Goal: Transaction & Acquisition: Purchase product/service

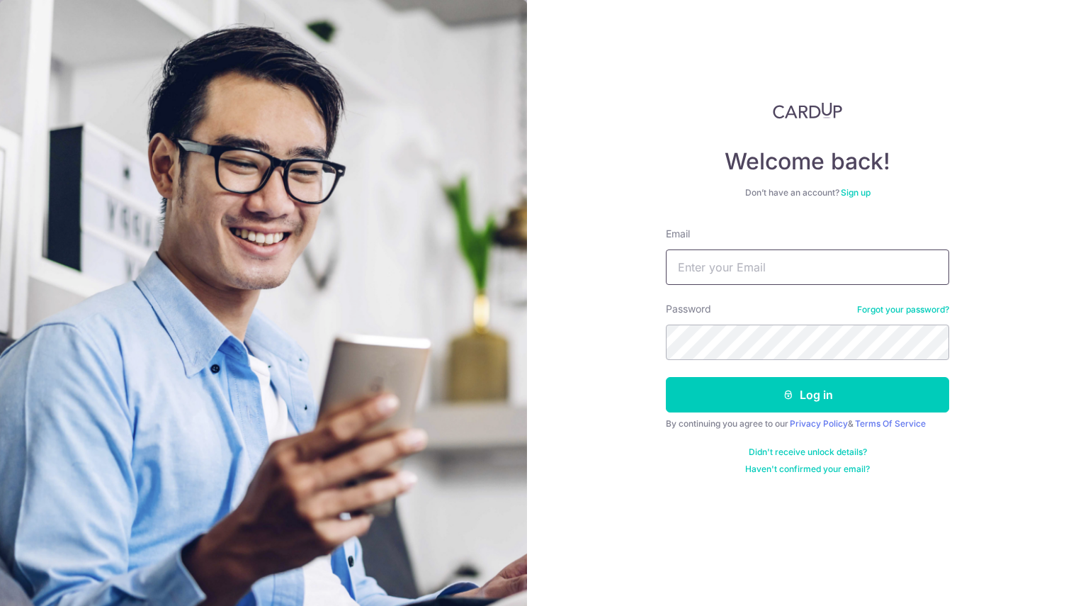
click at [721, 269] on input "Email" at bounding box center [807, 266] width 283 height 35
type input "[EMAIL_ADDRESS][DOMAIN_NAME]"
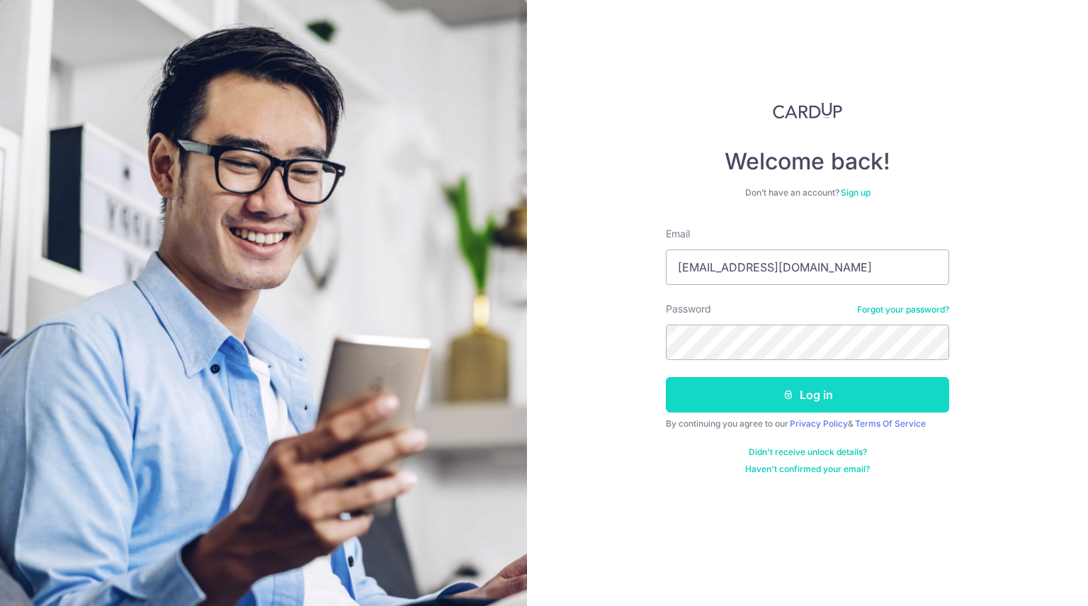
click at [835, 393] on button "Log in" at bounding box center [807, 394] width 283 height 35
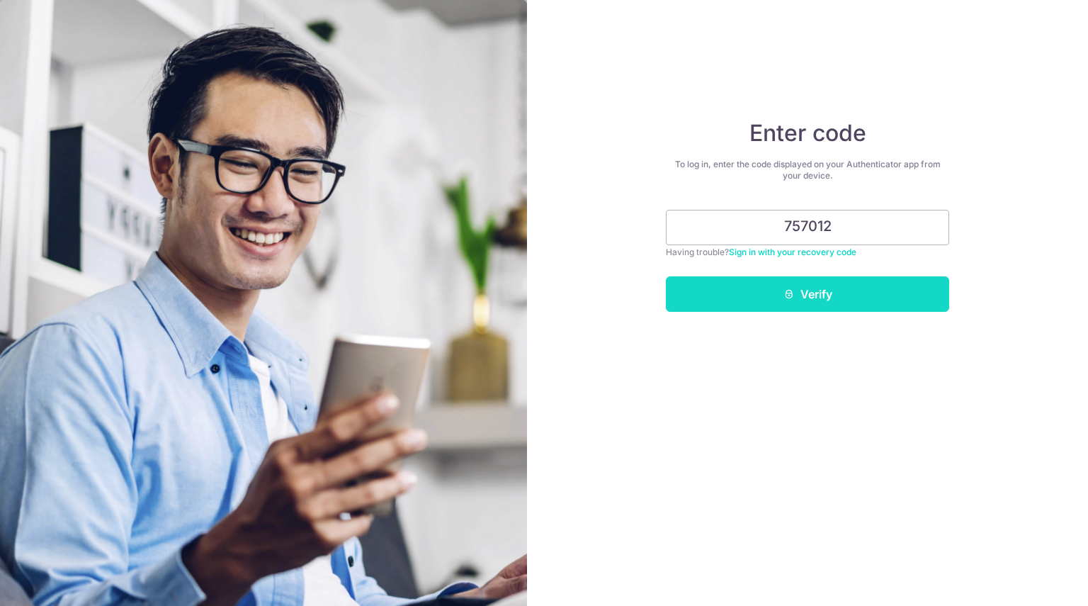
type input "757012"
click at [826, 295] on button "Verify" at bounding box center [807, 293] width 283 height 35
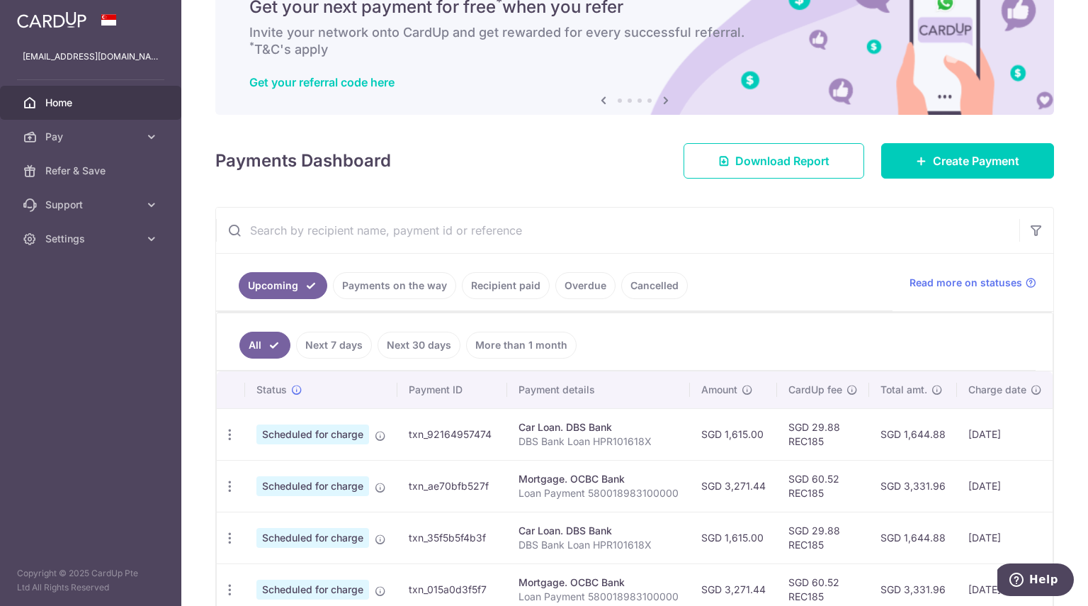
scroll to position [142, 0]
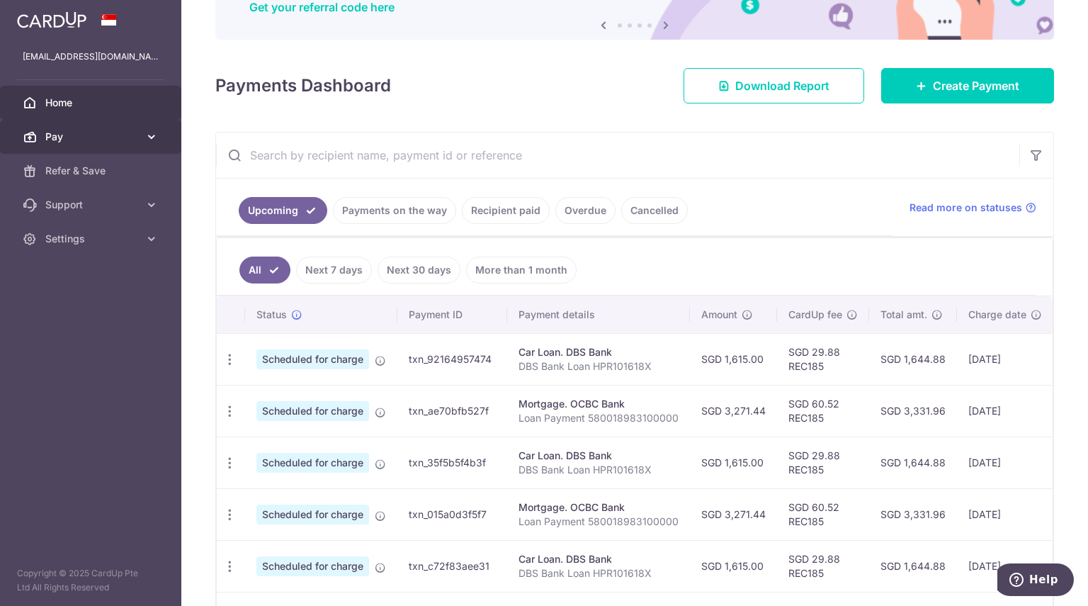
click at [92, 137] on span "Pay" at bounding box center [92, 137] width 94 height 14
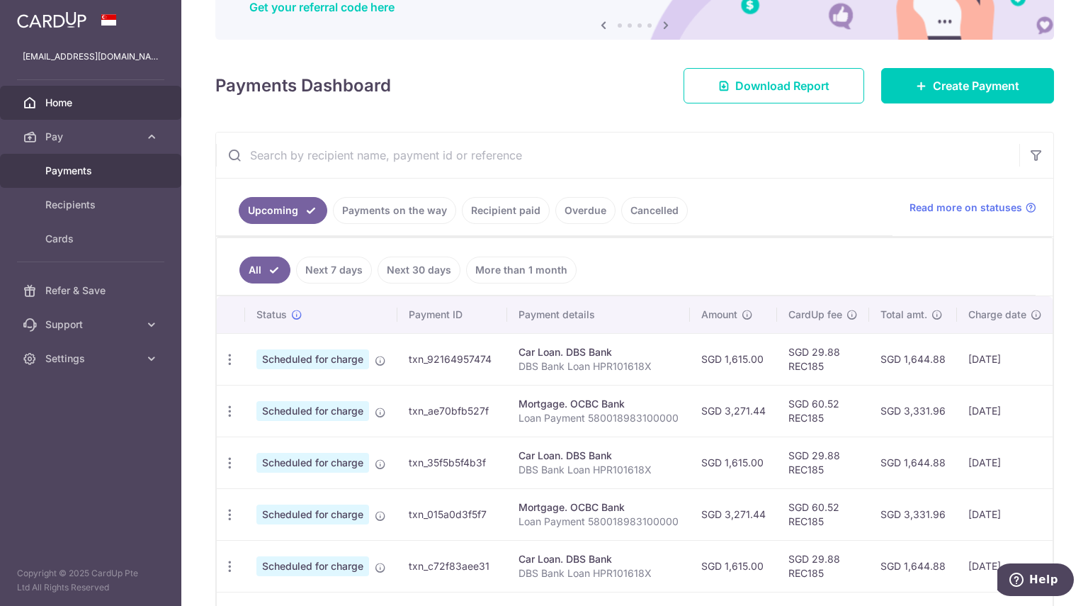
click at [73, 170] on span "Payments" at bounding box center [92, 171] width 94 height 14
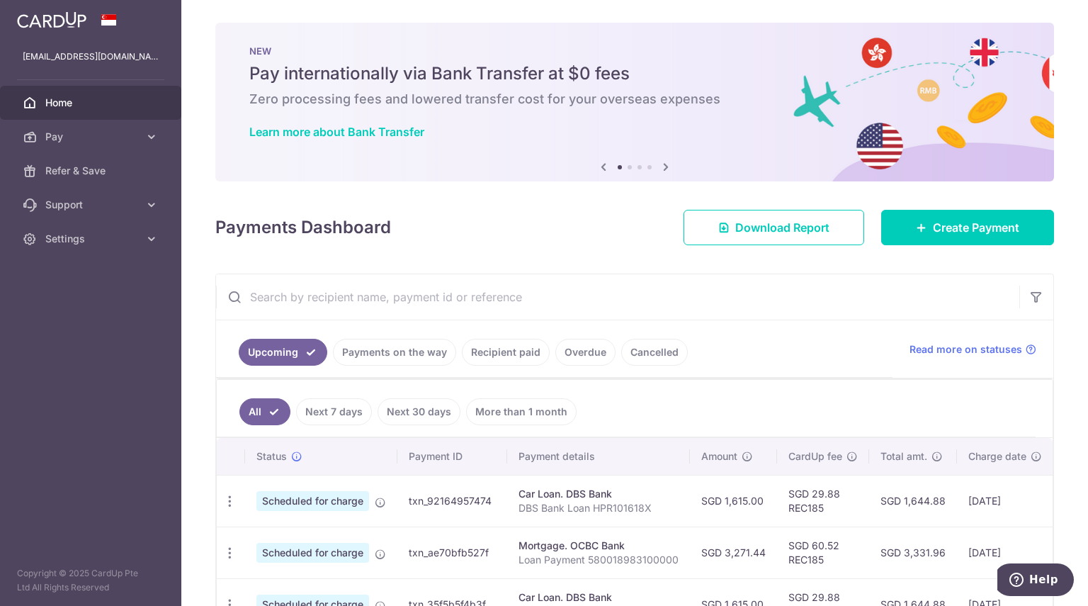
click at [47, 19] on img at bounding box center [51, 19] width 69 height 17
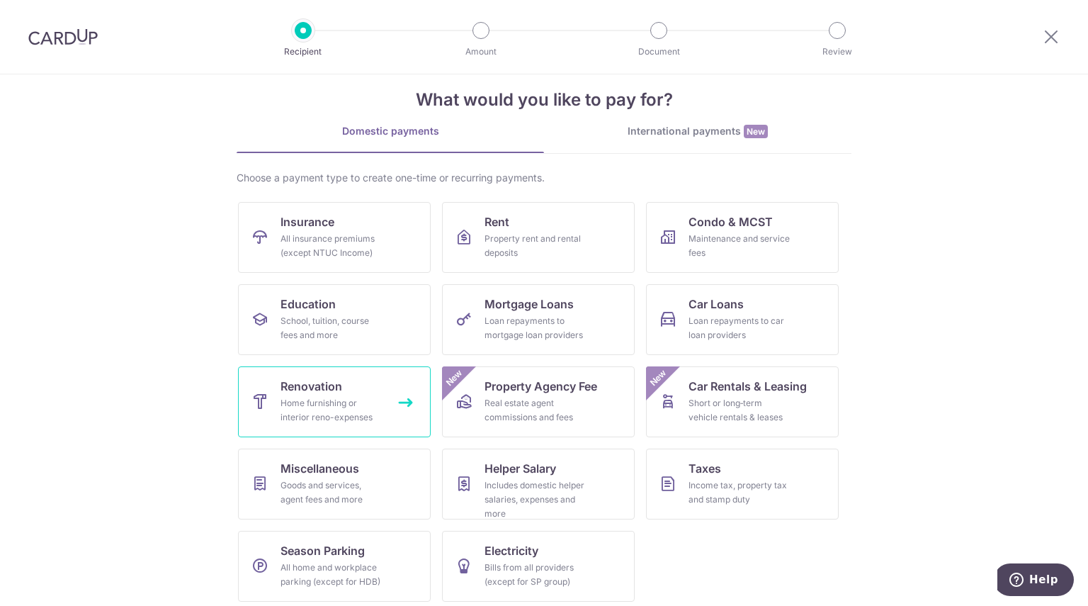
scroll to position [27, 0]
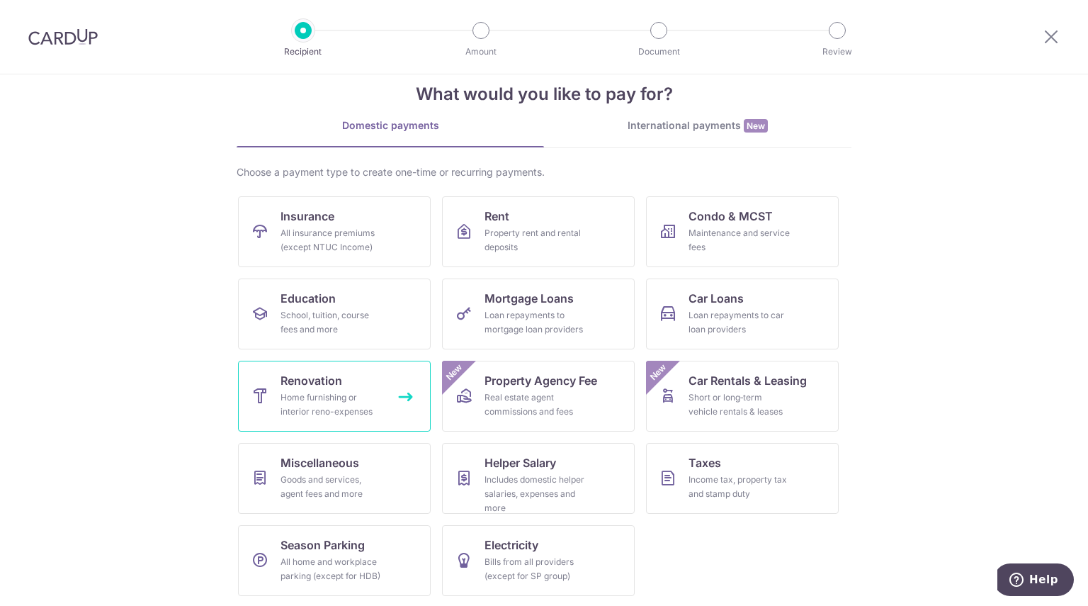
click at [336, 388] on link "Renovation Home furnishing or interior reno-expenses" at bounding box center [334, 396] width 193 height 71
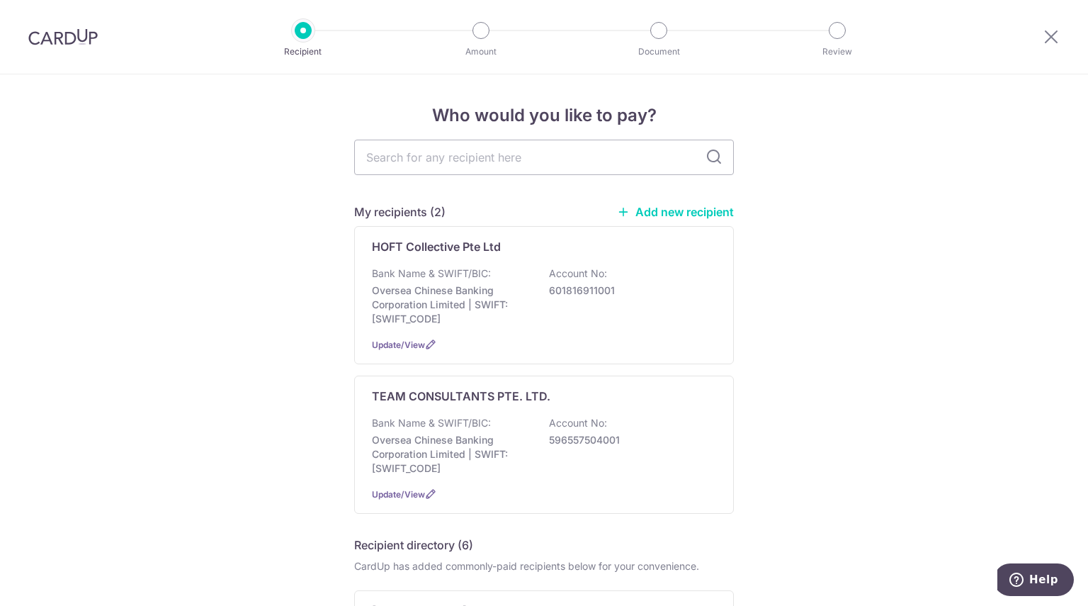
click at [665, 214] on link "Add new recipient" at bounding box center [675, 212] width 117 height 14
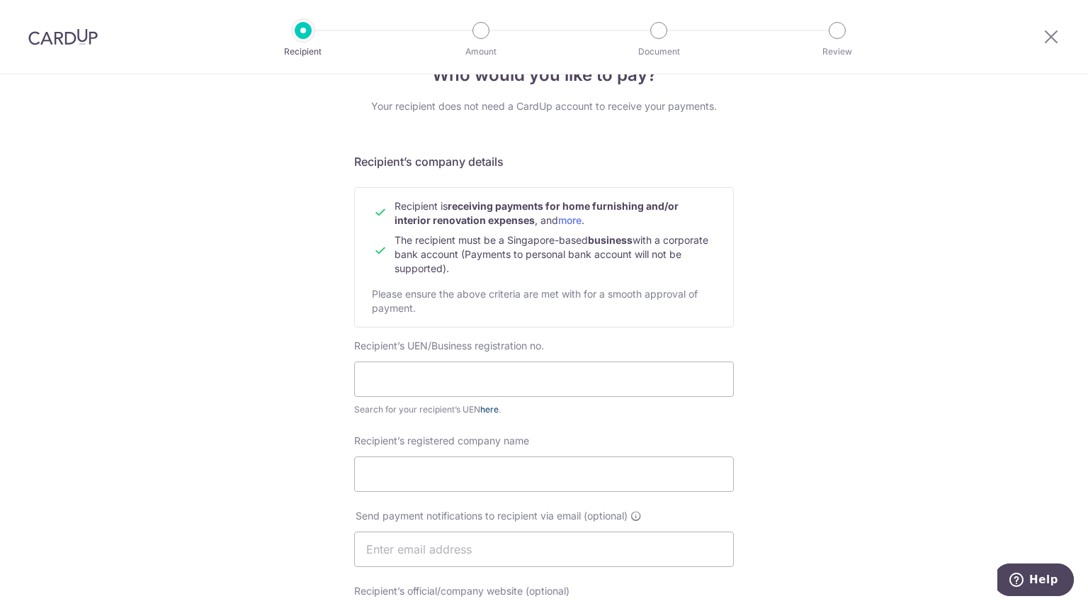
scroll to position [71, 0]
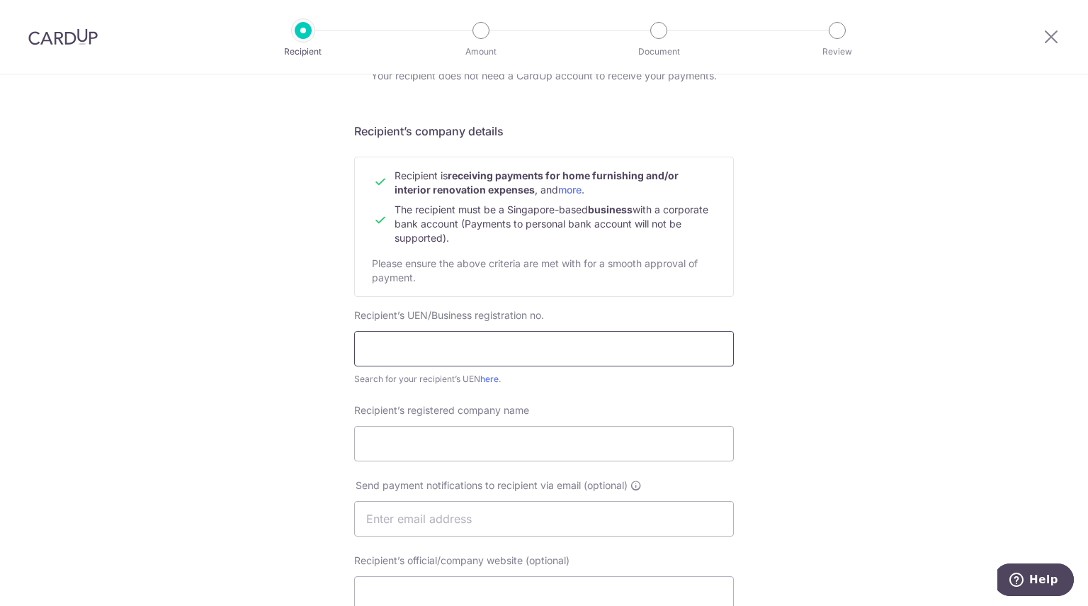
click at [452, 344] on input "text" at bounding box center [544, 348] width 380 height 35
click at [292, 342] on div "Who would you like to pay? Your recipient does not need a CardUp account to rec…" at bounding box center [544, 537] width 1088 height 1066
click at [444, 441] on input "Recipient’s registered company name" at bounding box center [544, 443] width 380 height 35
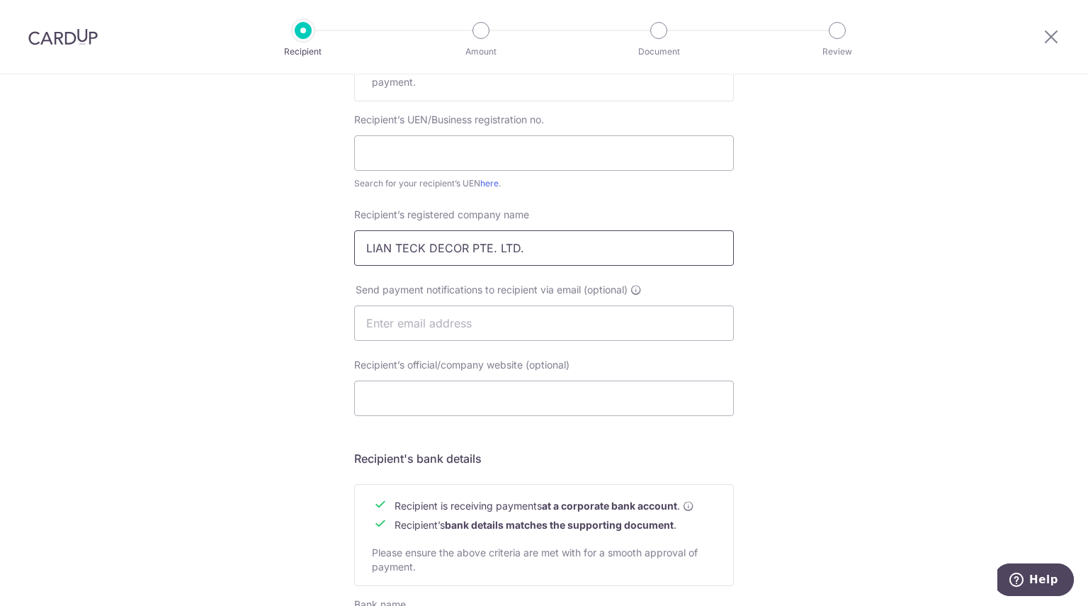
scroll to position [283, 0]
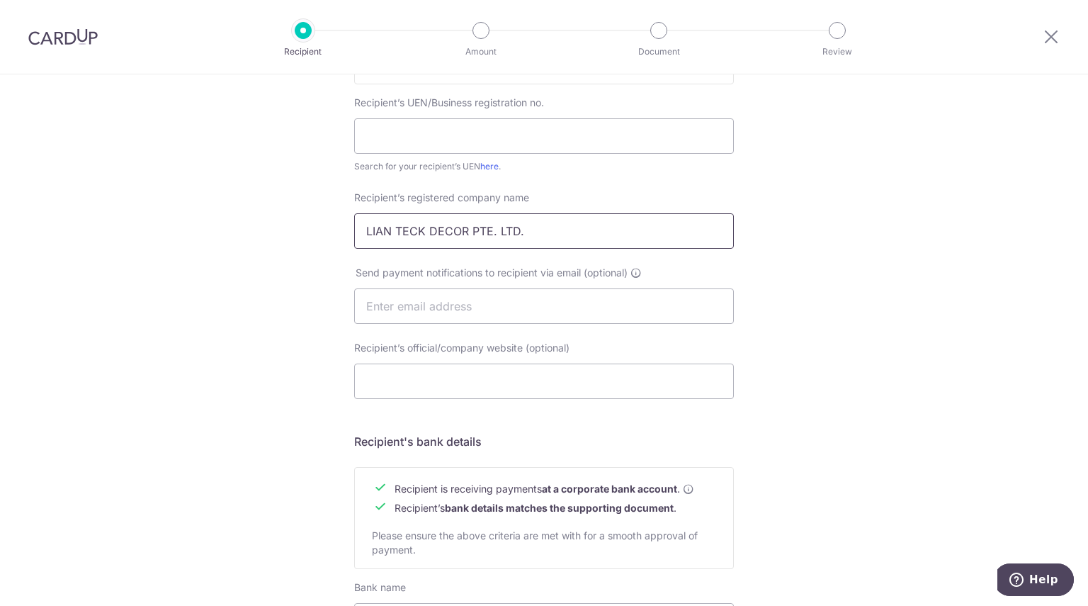
type input "LIAN TECK DECOR PTE. LTD."
click at [815, 248] on div "Who would you like to pay? Your recipient does not need a CardUp account to rec…" at bounding box center [544, 324] width 1088 height 1066
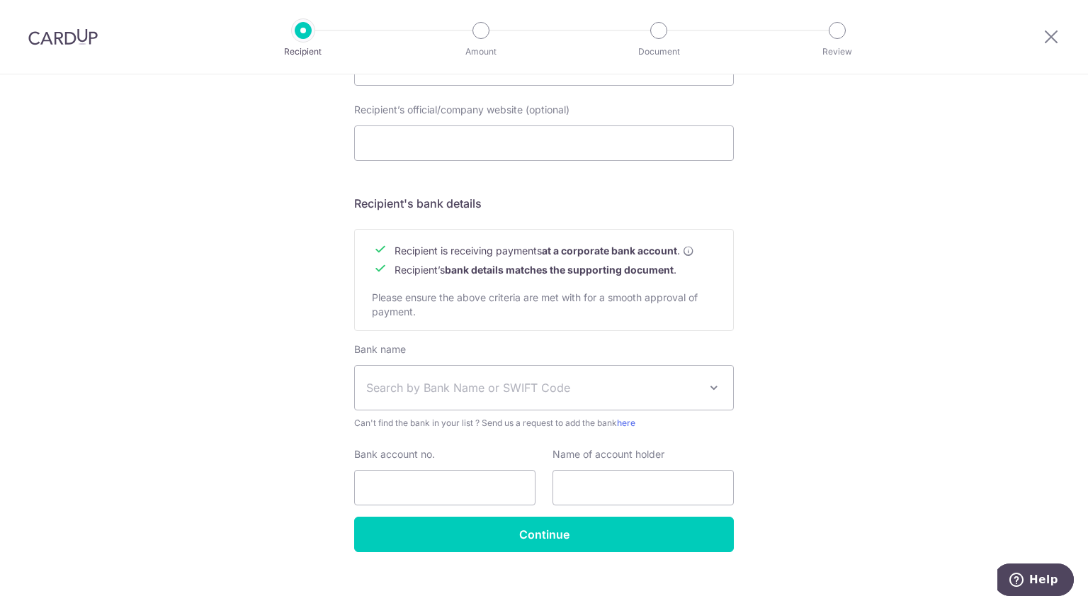
scroll to position [533, 0]
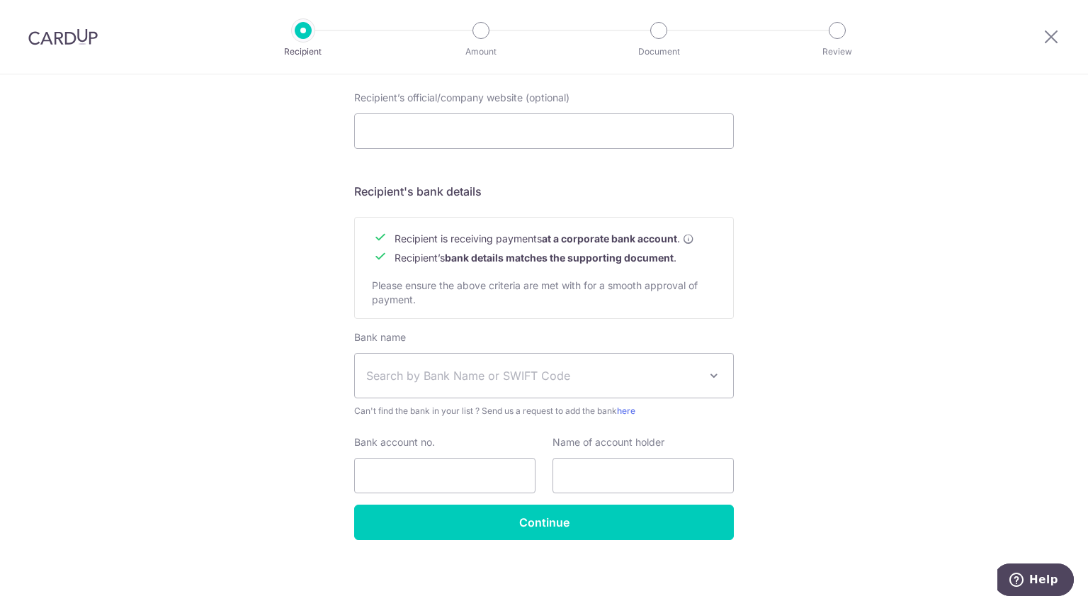
click at [479, 372] on span "Search by Bank Name or SWIFT Code" at bounding box center [532, 375] width 333 height 17
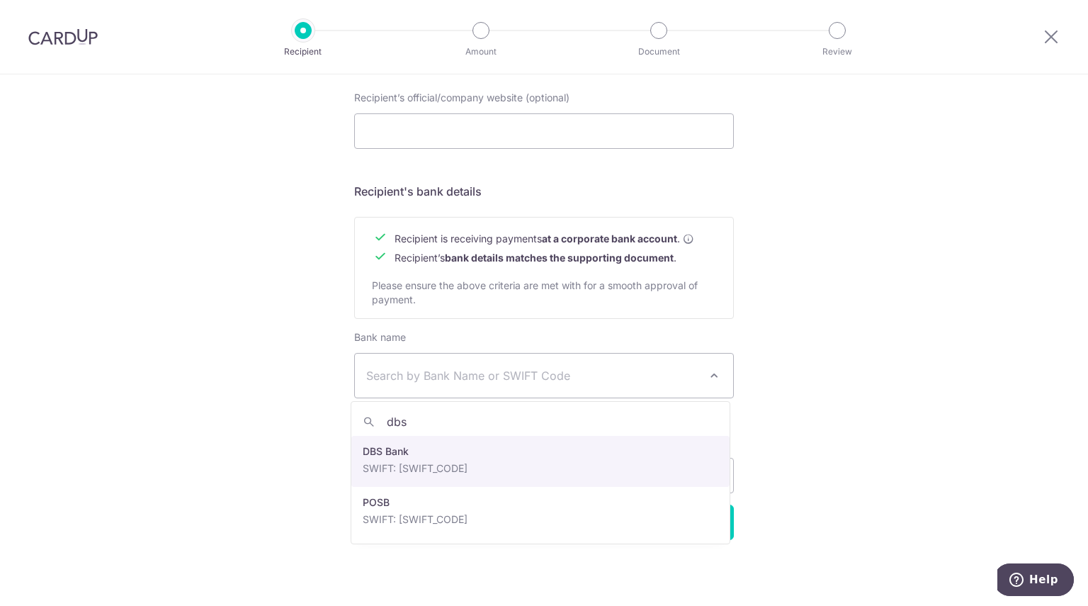
type input "dbs"
select select "6"
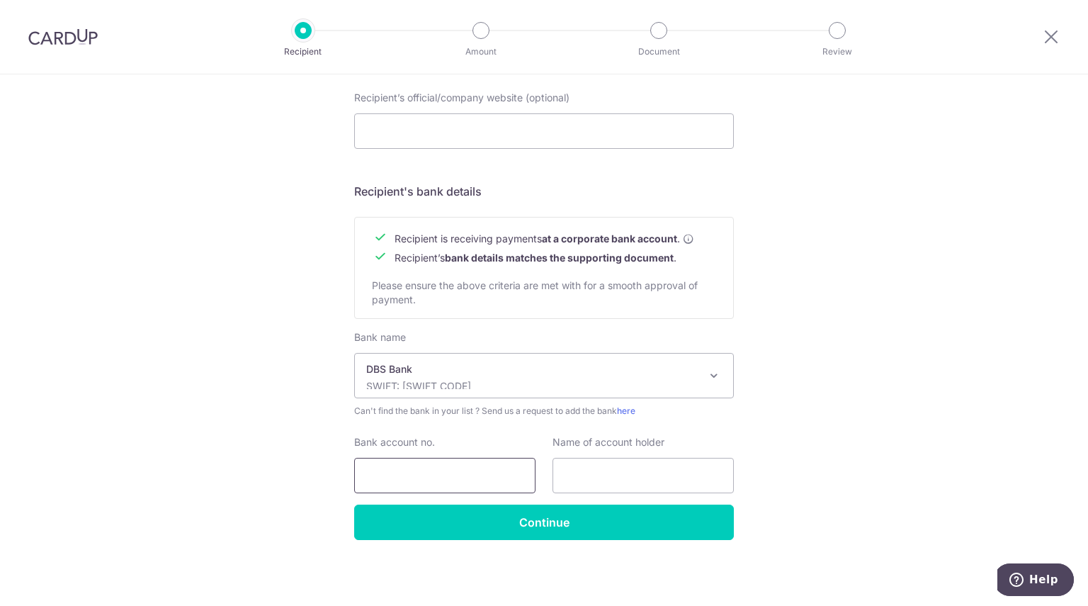
click at [419, 472] on input "Bank account no." at bounding box center [444, 475] width 181 height 35
click at [422, 475] on input "Bank account no." at bounding box center [444, 475] width 181 height 35
type input "0669000588"
click at [656, 468] on input "text" at bounding box center [643, 475] width 181 height 35
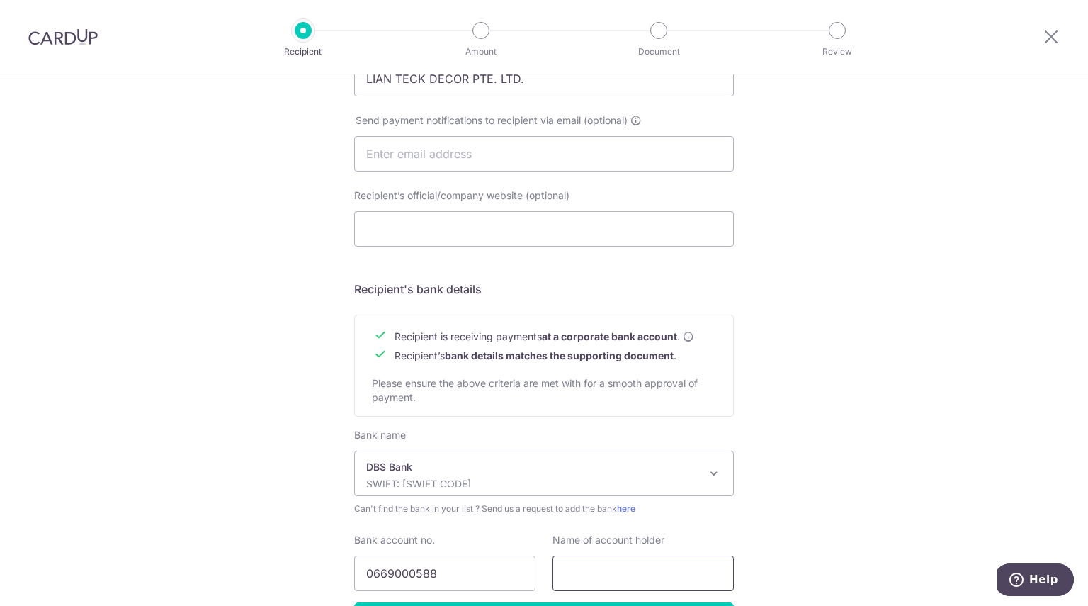
scroll to position [321, 0]
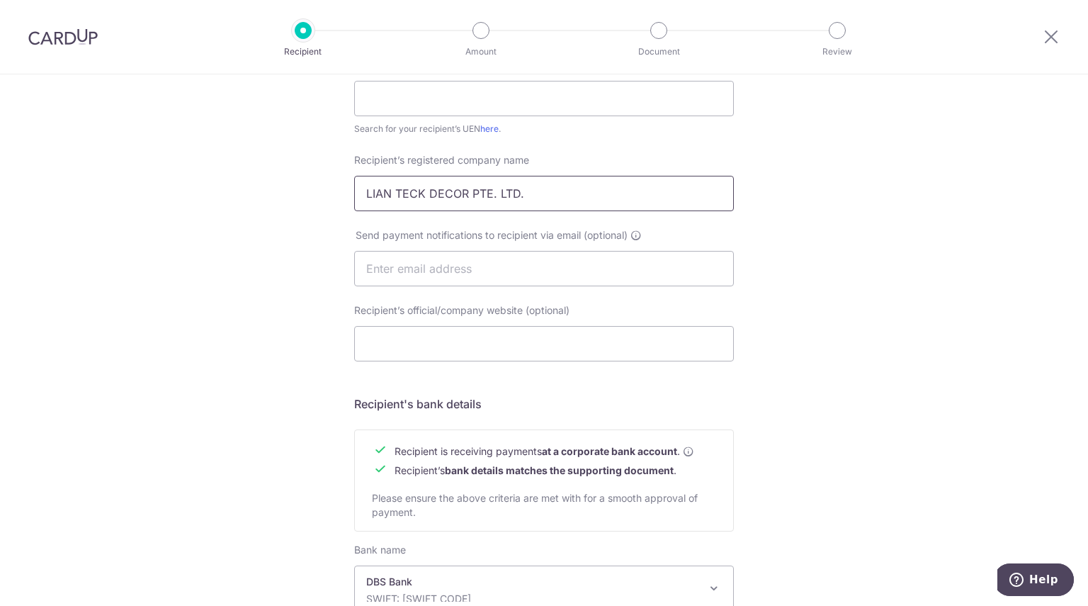
click at [448, 193] on input "LIAN TECK DECOR PTE. LTD." at bounding box center [544, 193] width 380 height 35
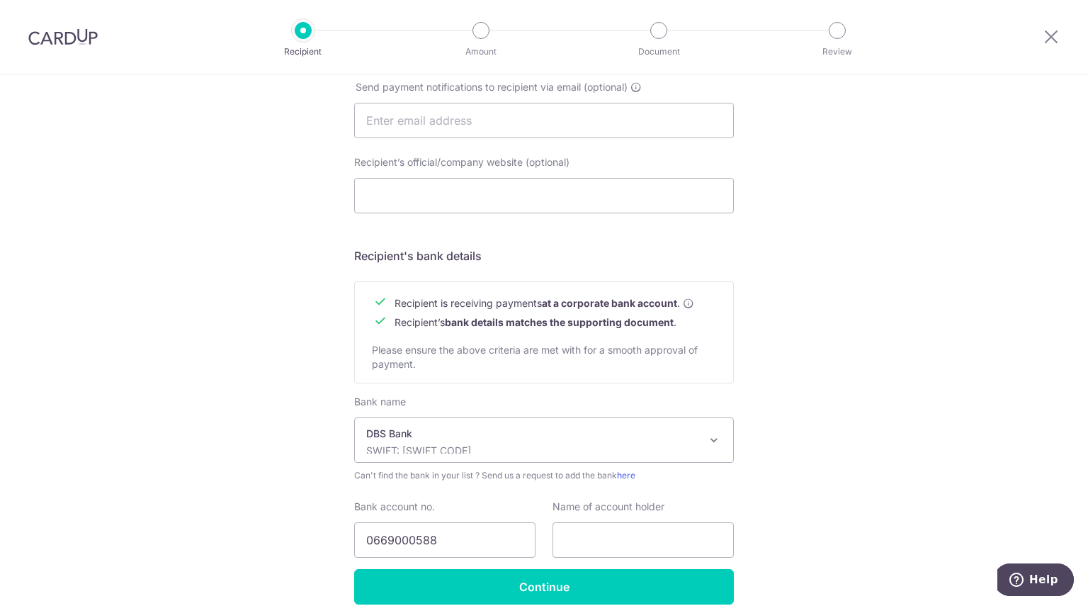
scroll to position [533, 0]
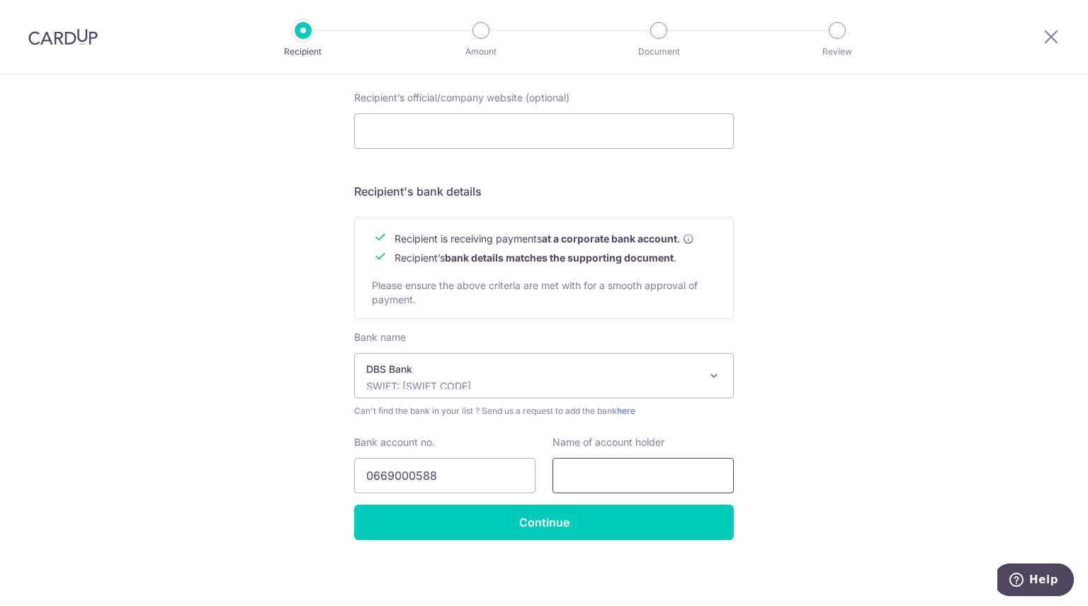
click at [621, 480] on input "text" at bounding box center [643, 475] width 181 height 35
paste input "LIAN TECK DECOR PTE. LTD."
type input "LIAN TECK DECOR PTE. LTD."
click at [813, 410] on div "Who would you like to pay? Your recipient does not need a CardUp account to rec…" at bounding box center [544, 74] width 1088 height 1066
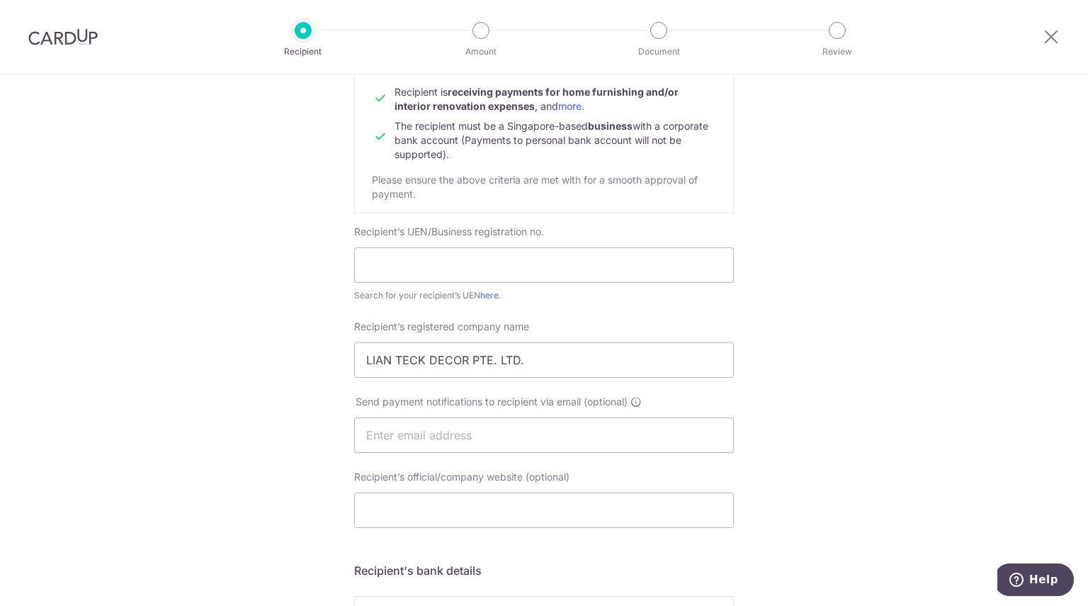
scroll to position [283, 0]
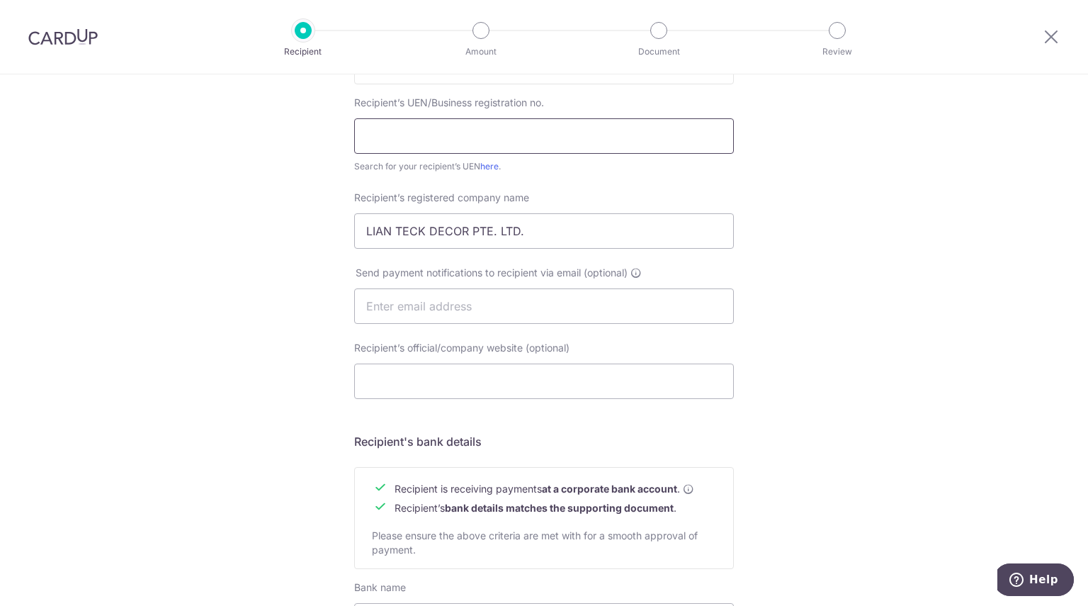
click at [437, 133] on input "text" at bounding box center [544, 135] width 380 height 35
paste input "200010138R"
type input "200010138R"
click at [244, 161] on div "Who would you like to pay? Your recipient does not need a CardUp account to rec…" at bounding box center [544, 324] width 1088 height 1066
click at [278, 351] on div "Who would you like to pay? Your recipient does not need a CardUp account to rec…" at bounding box center [544, 324] width 1088 height 1066
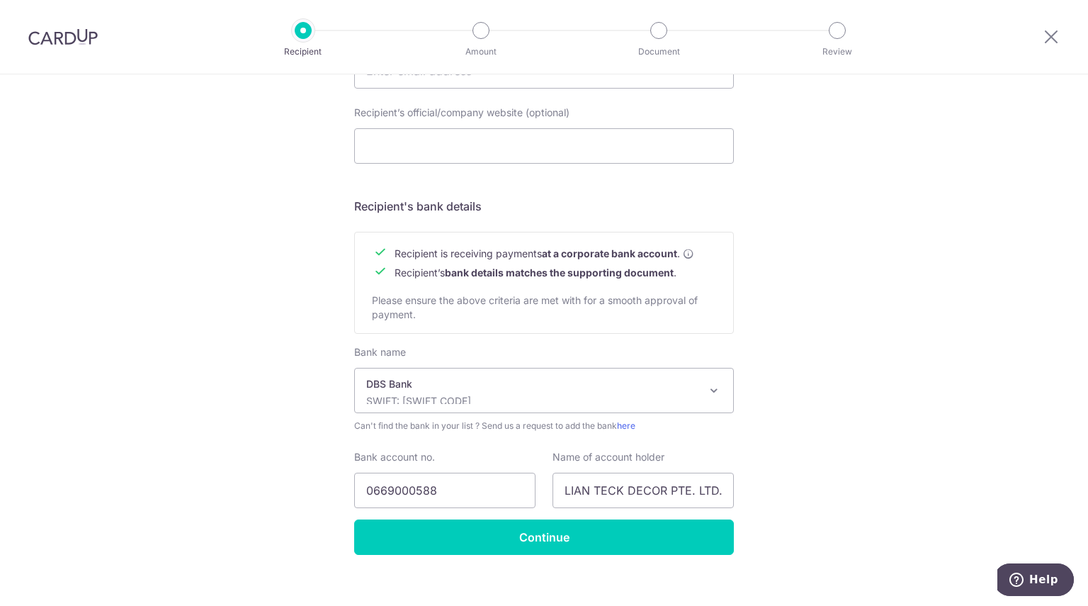
scroll to position [533, 0]
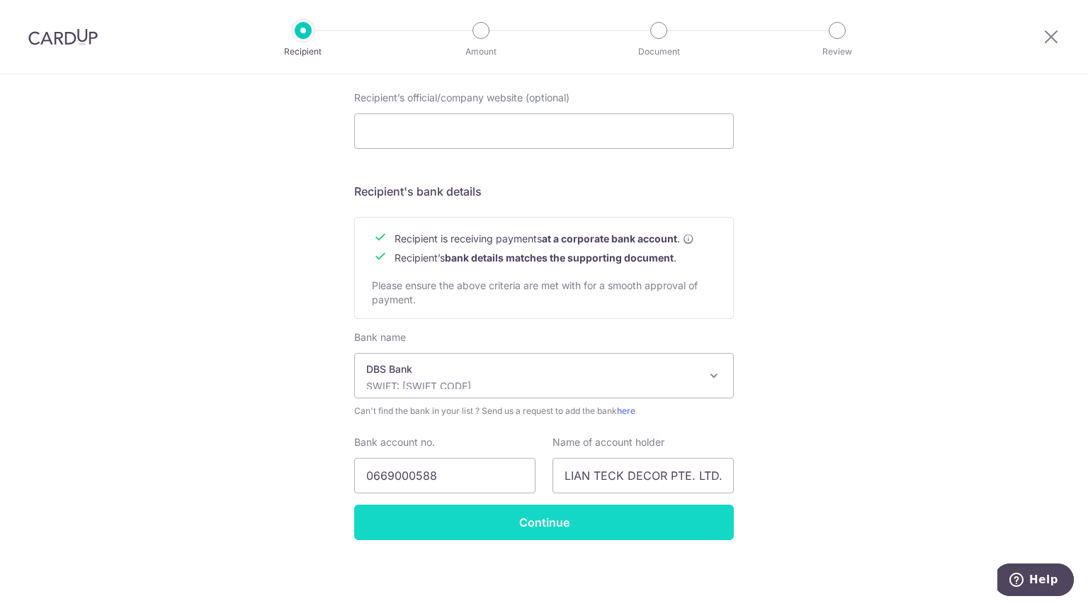
click at [550, 516] on input "Continue" at bounding box center [544, 521] width 380 height 35
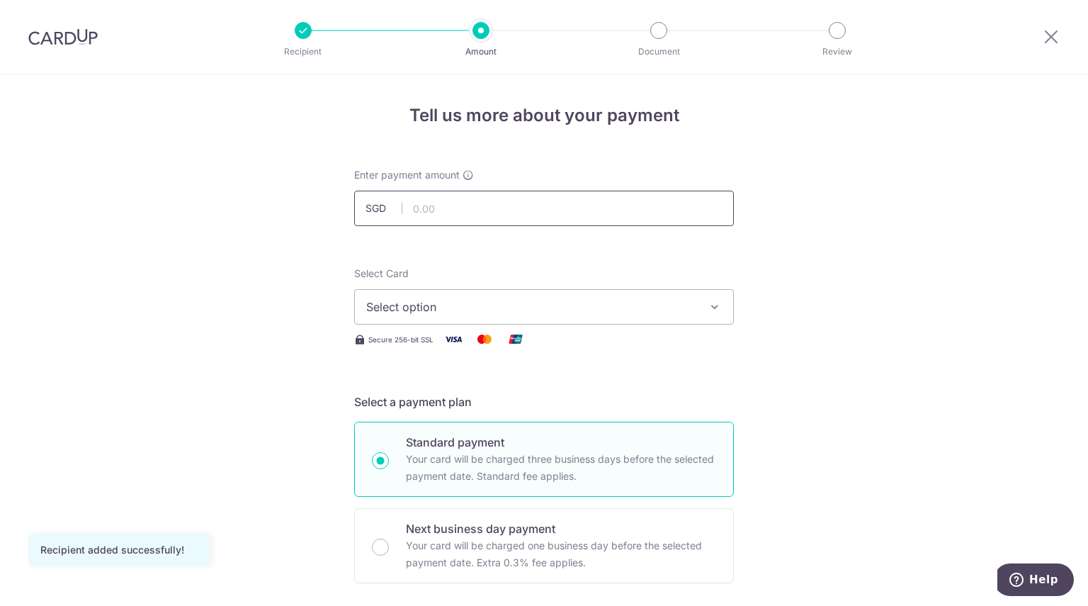
click at [567, 218] on input "text" at bounding box center [544, 208] width 380 height 35
type input "24,000.00"
click at [580, 310] on span "Select option" at bounding box center [531, 306] width 330 height 17
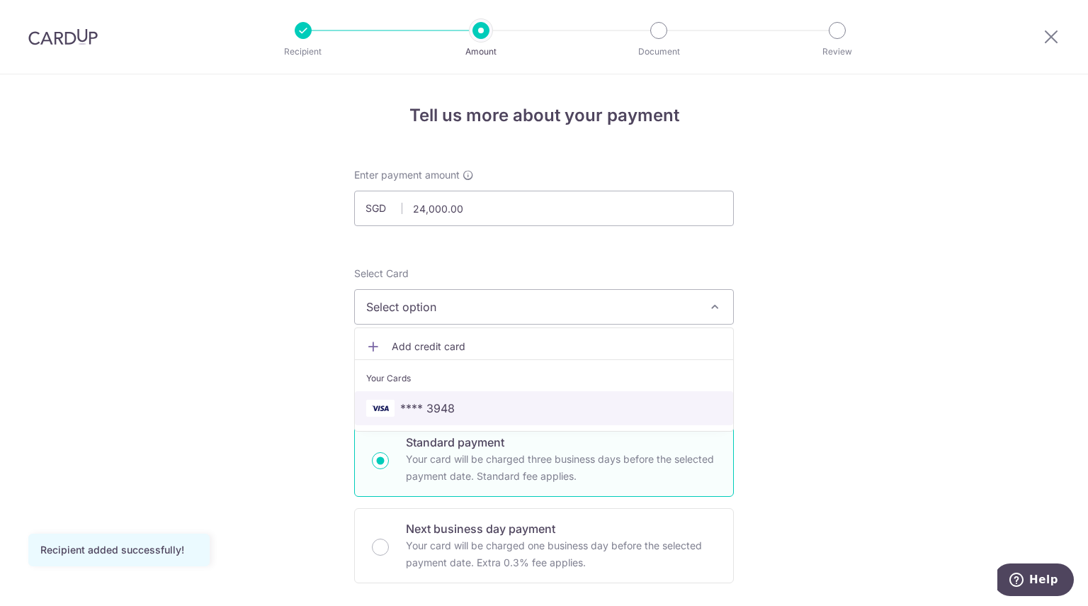
click at [435, 407] on span "**** 3948" at bounding box center [427, 408] width 55 height 17
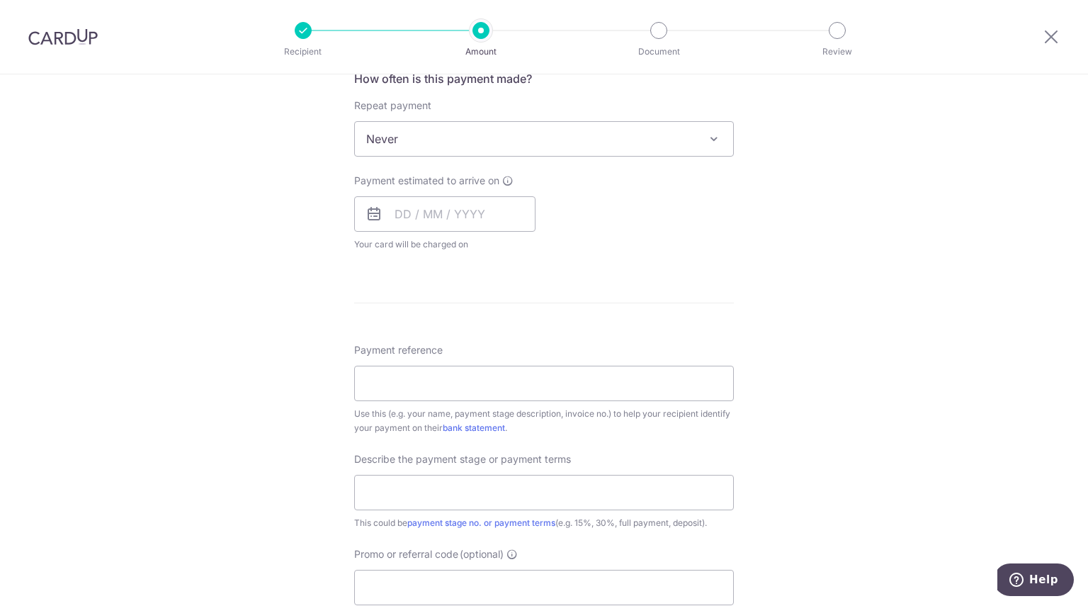
scroll to position [567, 0]
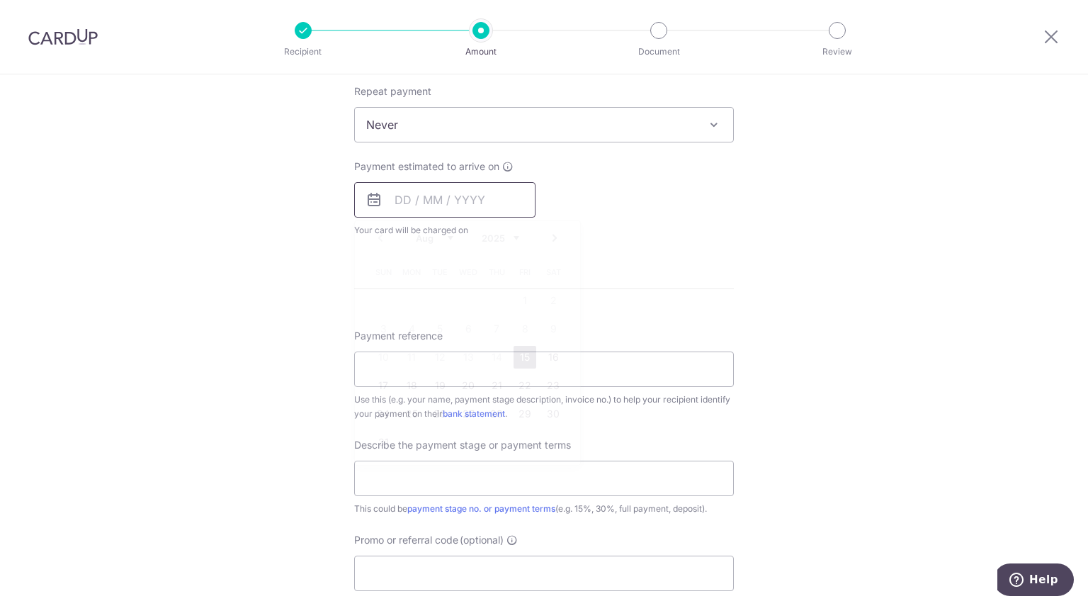
click at [446, 205] on input "text" at bounding box center [444, 199] width 181 height 35
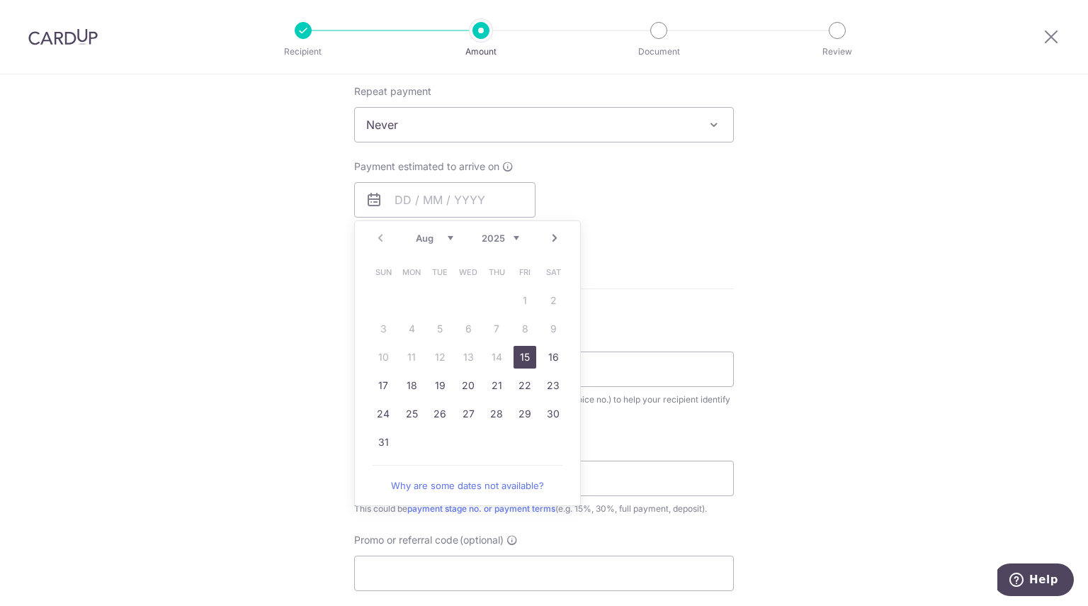
click at [515, 352] on link "15" at bounding box center [525, 357] width 23 height 23
type input "[DATE]"
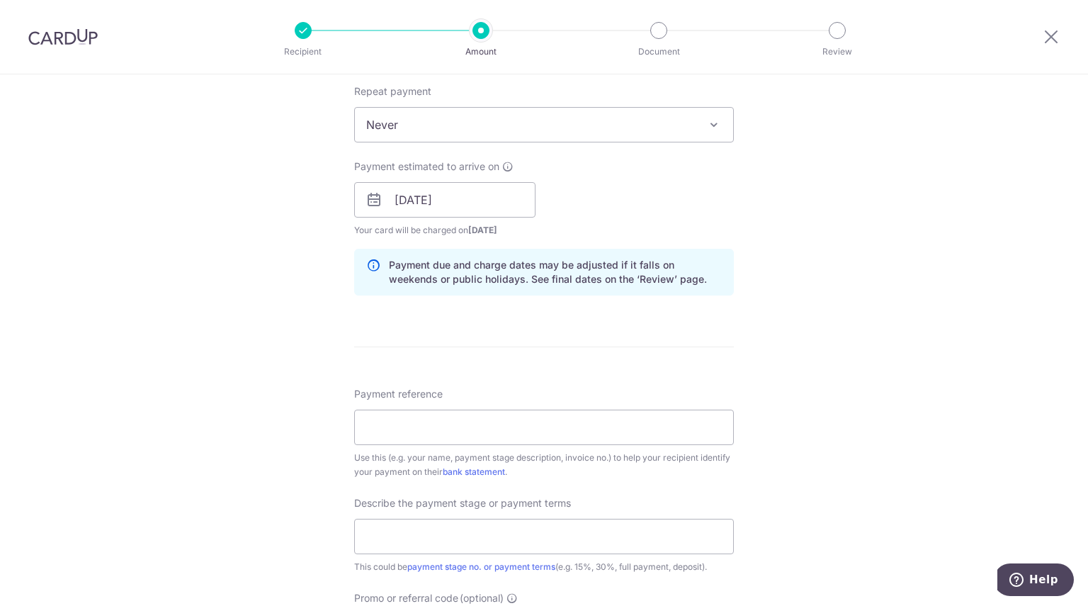
click at [856, 243] on div "Tell us more about your payment Enter payment amount SGD 24,000.00 24000.00 Rec…" at bounding box center [544, 225] width 1088 height 1435
click at [422, 200] on input "[DATE]" at bounding box center [444, 199] width 181 height 35
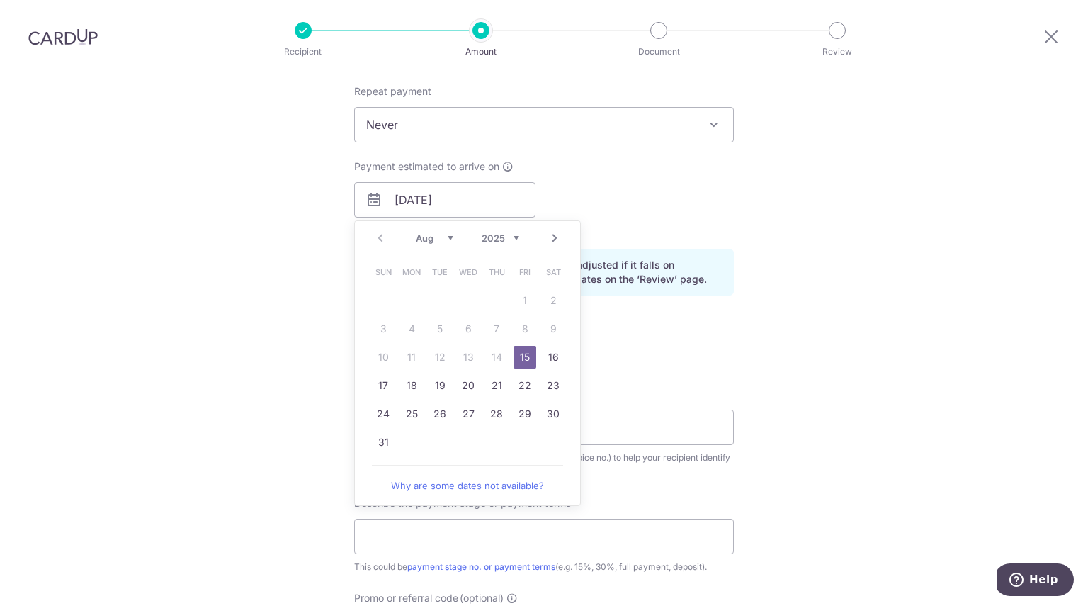
click at [523, 352] on link "15" at bounding box center [525, 357] width 23 height 23
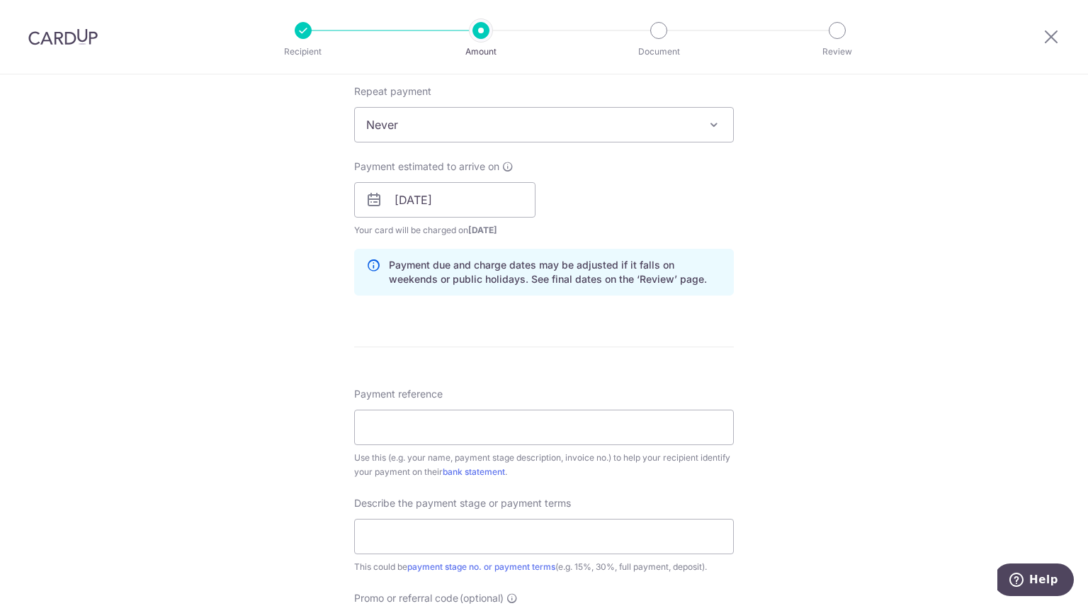
click at [802, 356] on div "Tell us more about your payment Enter payment amount SGD 24,000.00 24000.00 Rec…" at bounding box center [544, 225] width 1088 height 1435
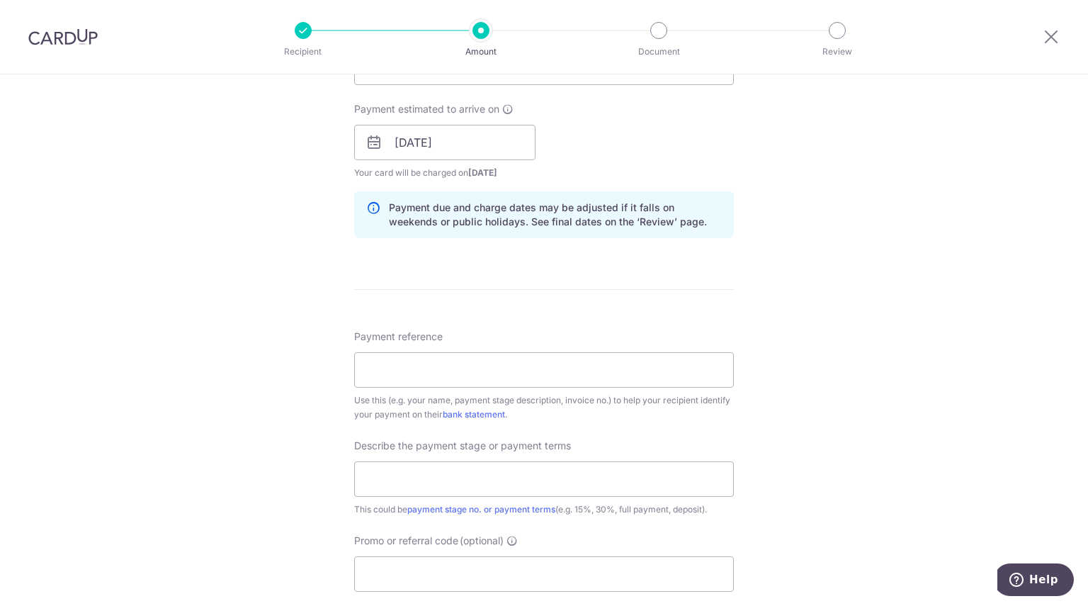
scroll to position [638, 0]
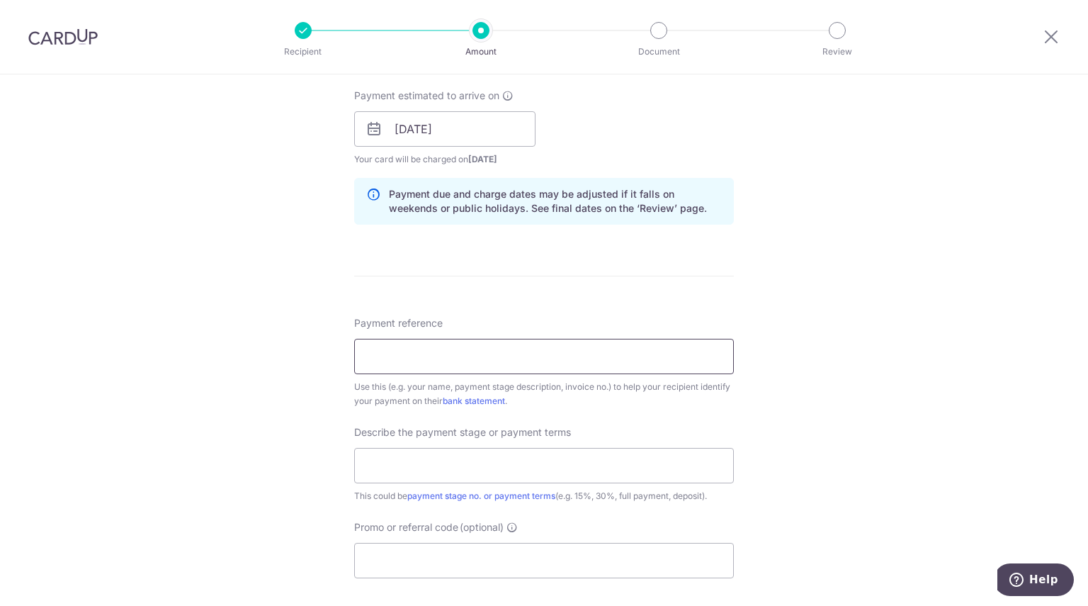
click at [472, 355] on input "Payment reference" at bounding box center [544, 356] width 380 height 35
type input "Invoice # 3518, 3519, 3520"
click at [495, 466] on input "text" at bounding box center [544, 465] width 380 height 35
type input "40% of Contractual Payment"
click at [219, 408] on div "Tell us more about your payment Enter payment amount SGD 24,000.00 24000.00 Rec…" at bounding box center [544, 154] width 1088 height 1435
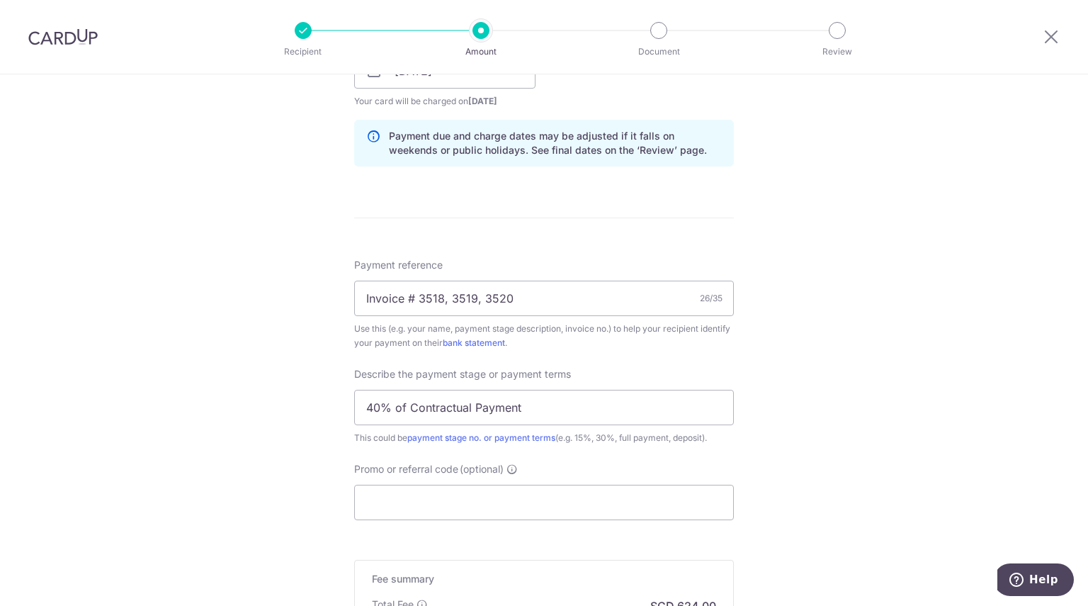
scroll to position [850, 0]
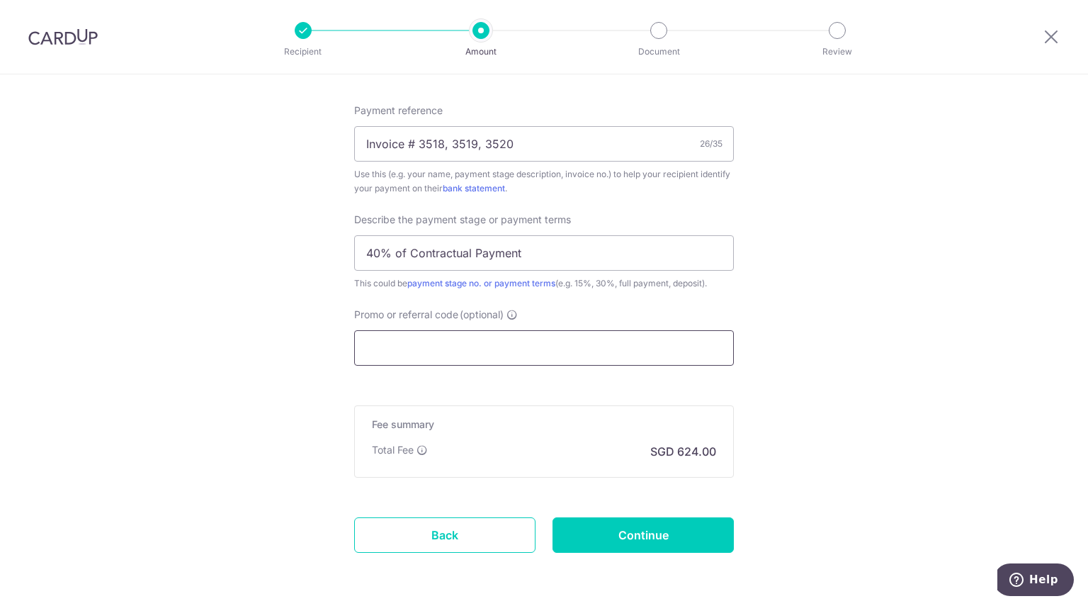
click at [497, 350] on input "Promo or referral code (optional)" at bounding box center [544, 347] width 380 height 35
click at [462, 349] on input "Promo or referral code (optional)" at bounding box center [544, 347] width 380 height 35
paste input "OCBC195"
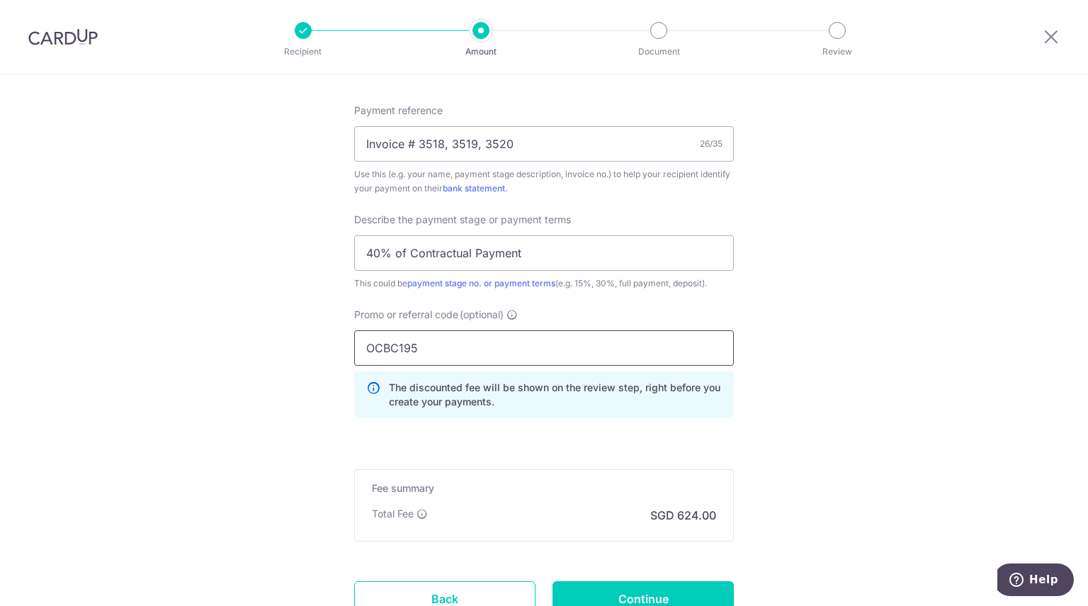
type input "OCBC195"
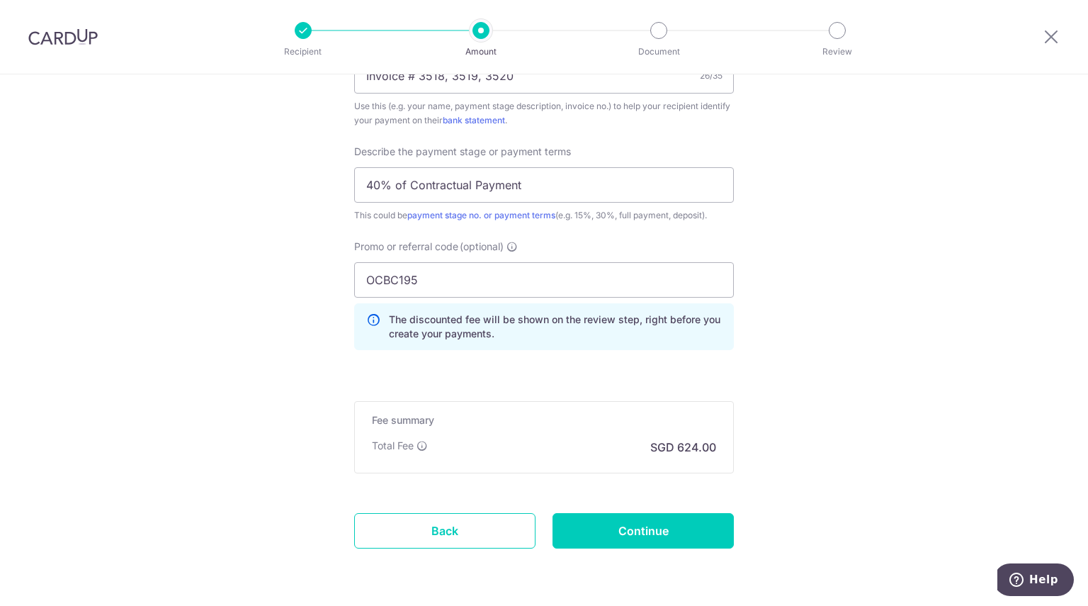
scroll to position [963, 0]
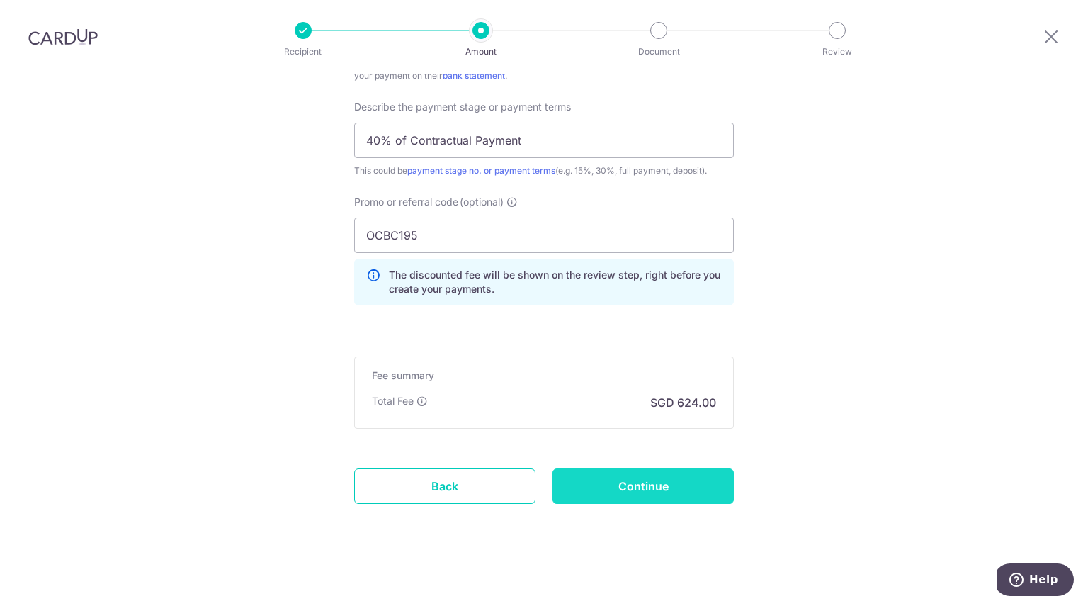
click at [645, 489] on input "Continue" at bounding box center [643, 485] width 181 height 35
type input "Create Schedule"
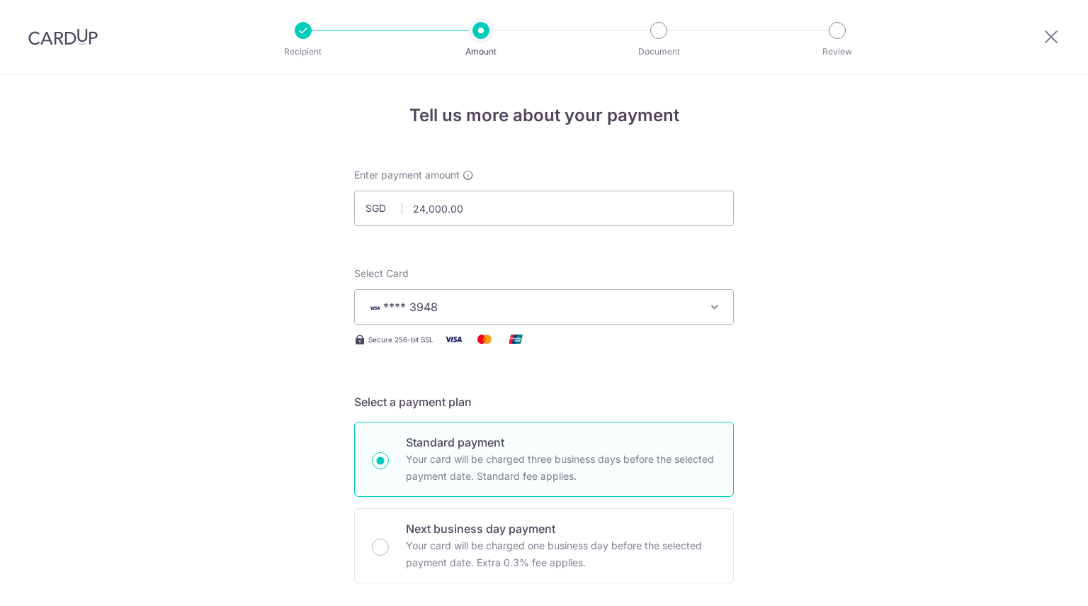
scroll to position [941, 0]
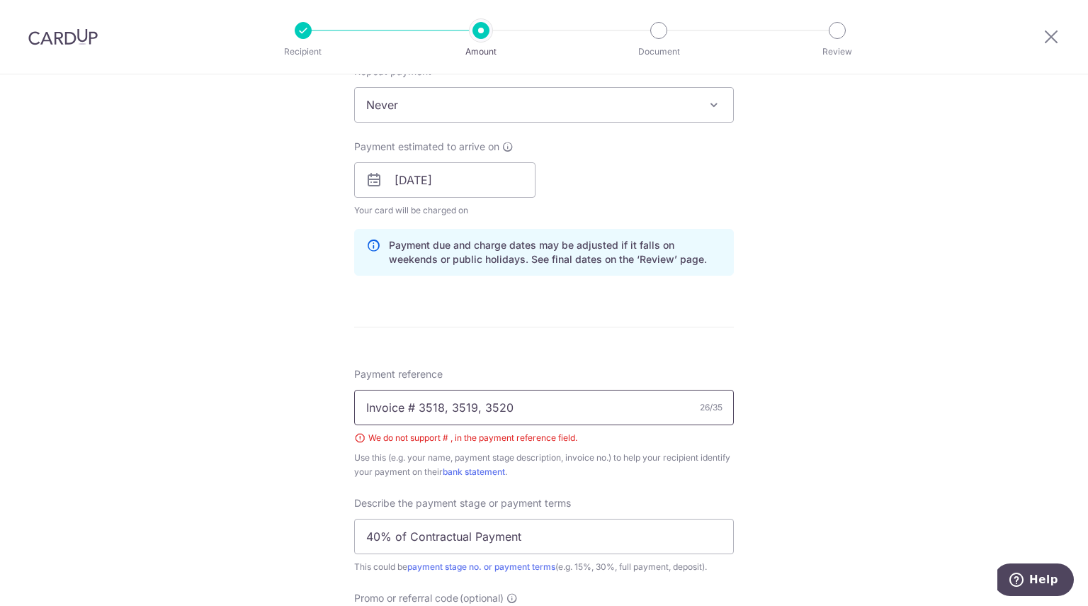
scroll to position [657, 0]
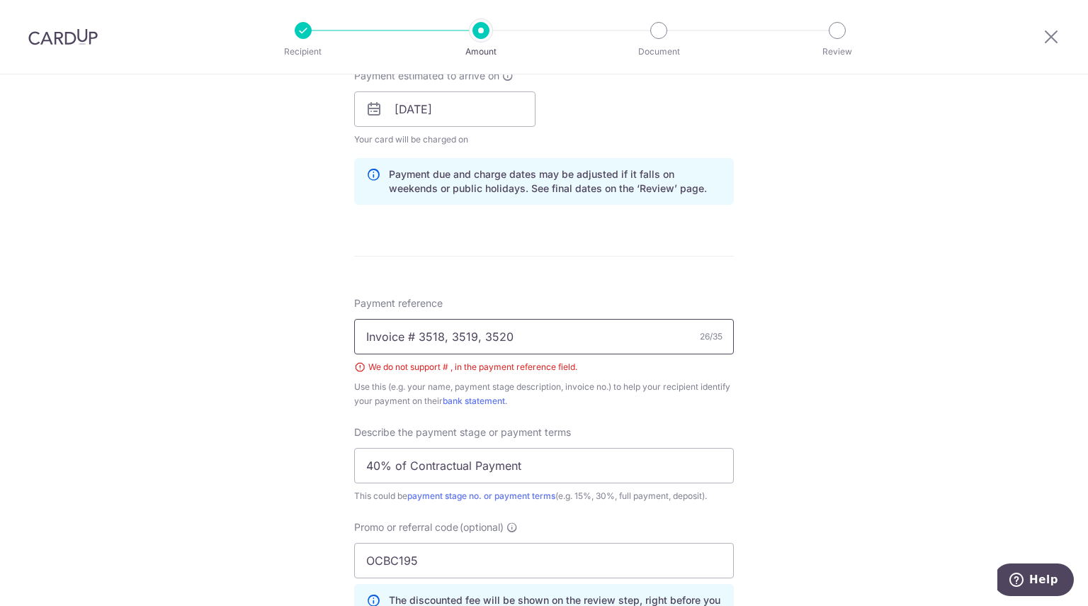
click at [407, 336] on input "Invoice # 3518, 3519, 3520" at bounding box center [544, 336] width 380 height 35
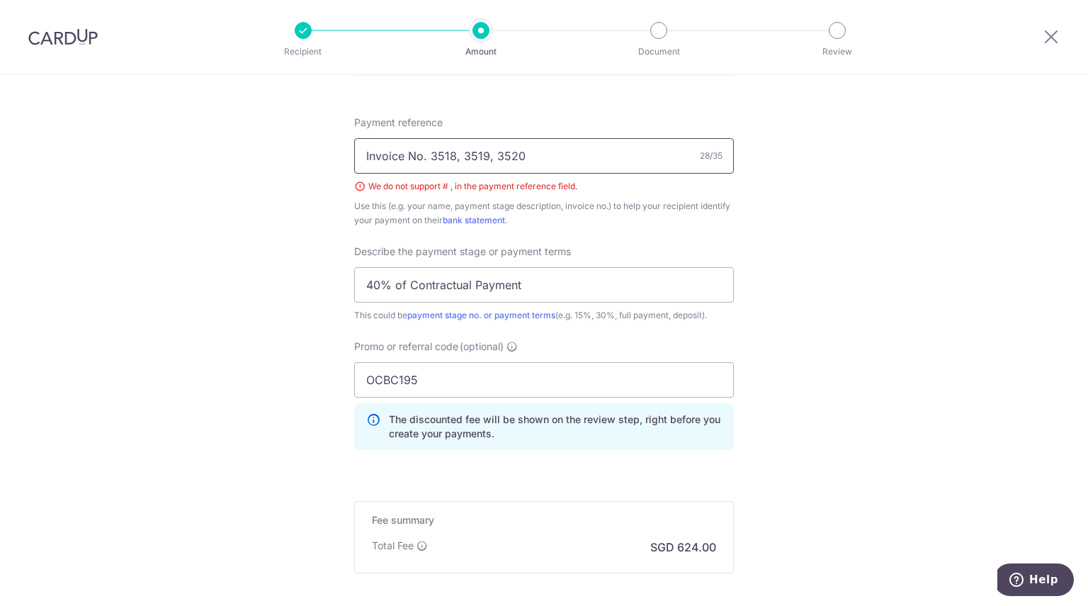
scroll to position [699, 0]
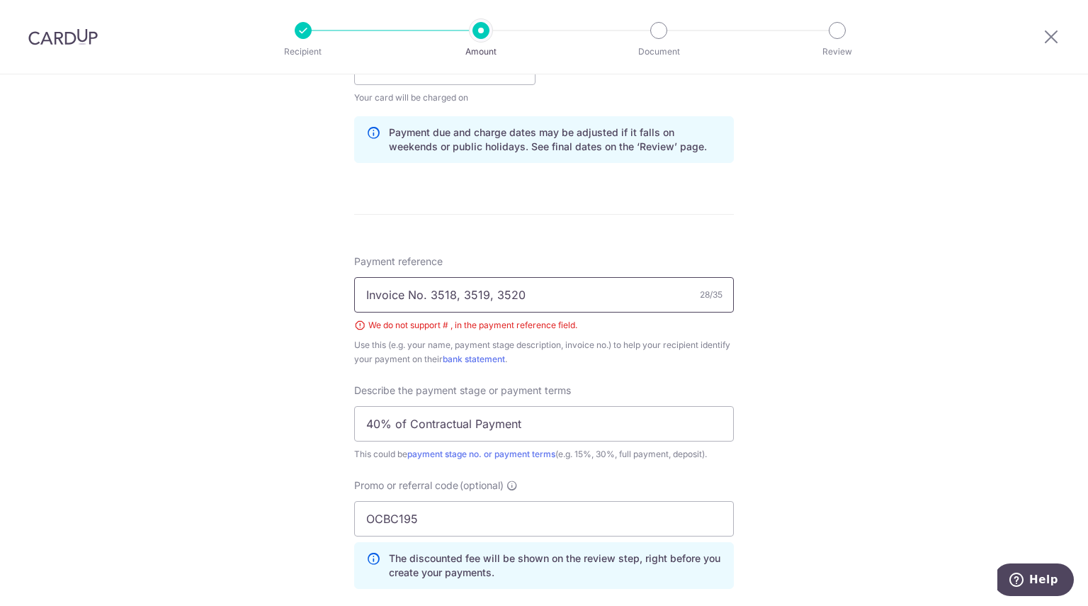
type input "Invoice No. 3518, 3519, 3520"
click at [857, 359] on div "Tell us more about your payment Enter payment amount SGD 24,000.00 24000.00 Sel…" at bounding box center [544, 134] width 1088 height 1518
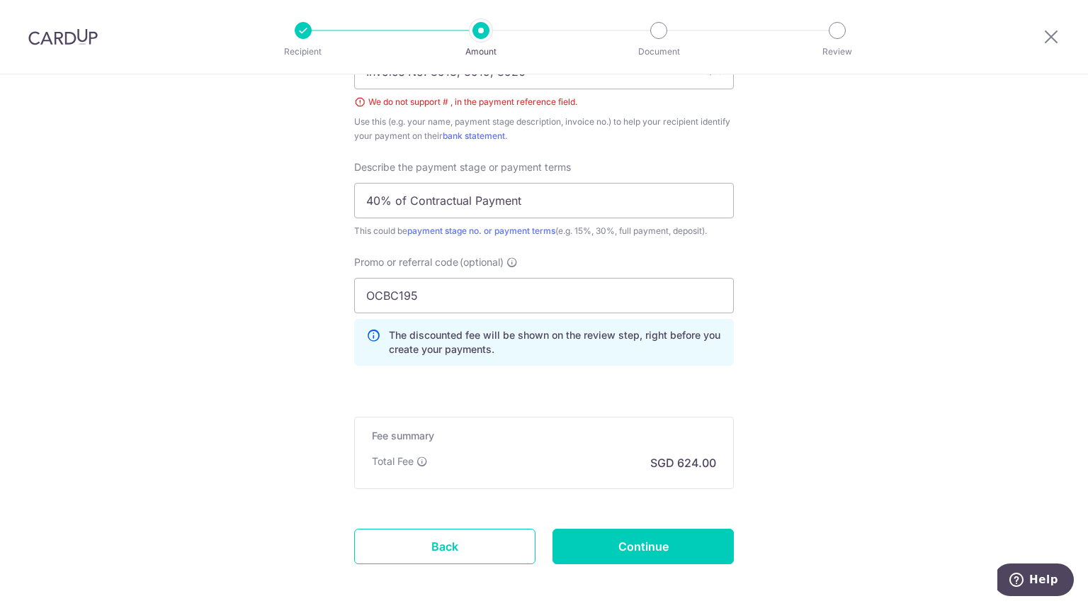
scroll to position [983, 0]
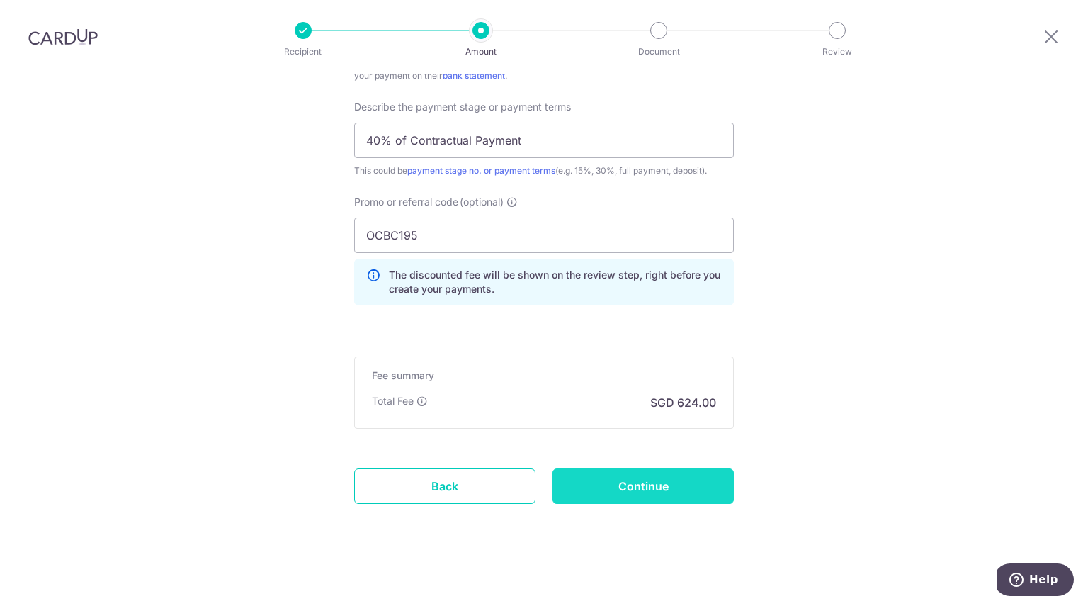
click at [654, 487] on input "Continue" at bounding box center [643, 485] width 181 height 35
type input "Create Schedule"
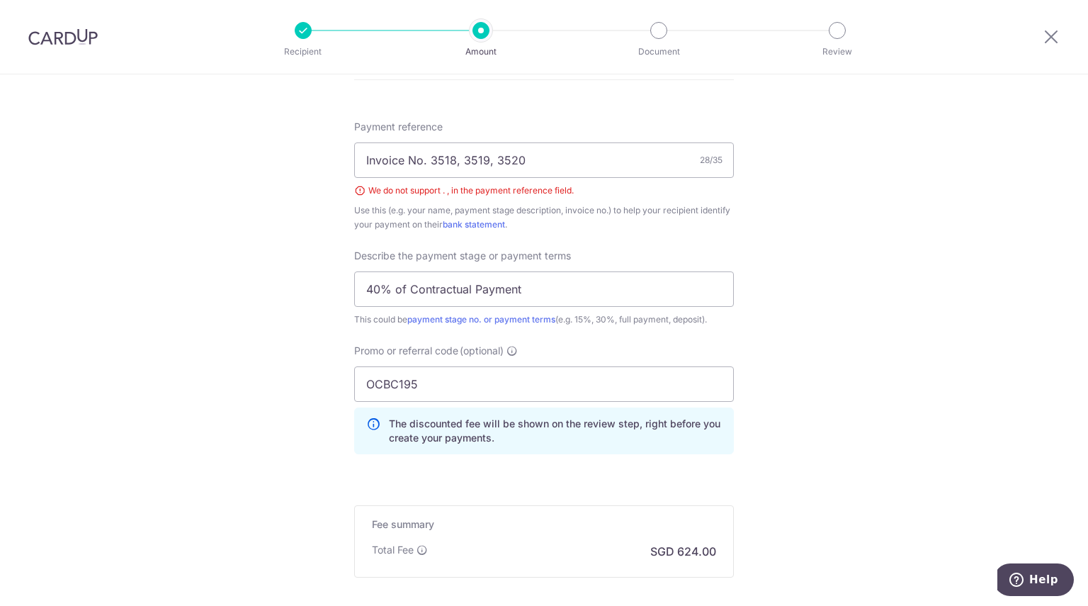
scroll to position [728, 0]
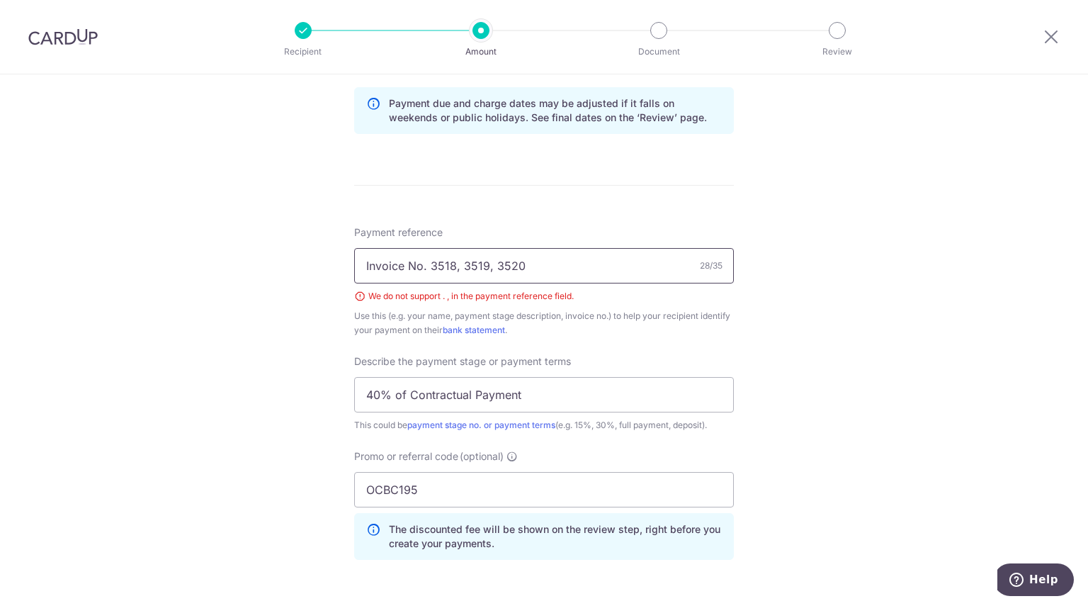
click at [423, 269] on input "Invoice No. 3518, 3519, 3520" at bounding box center [544, 265] width 380 height 35
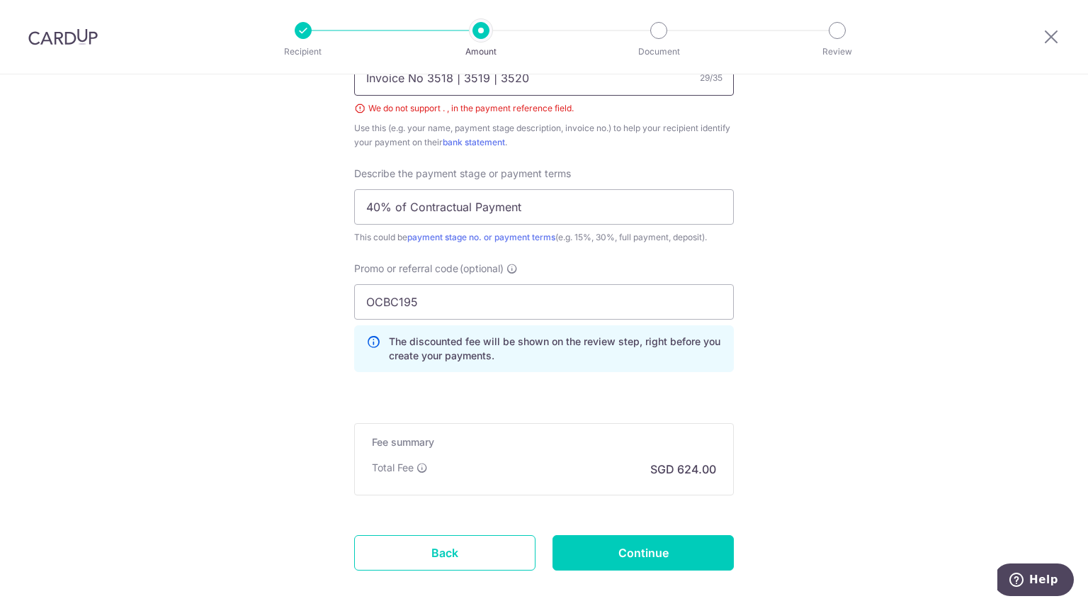
scroll to position [983, 0]
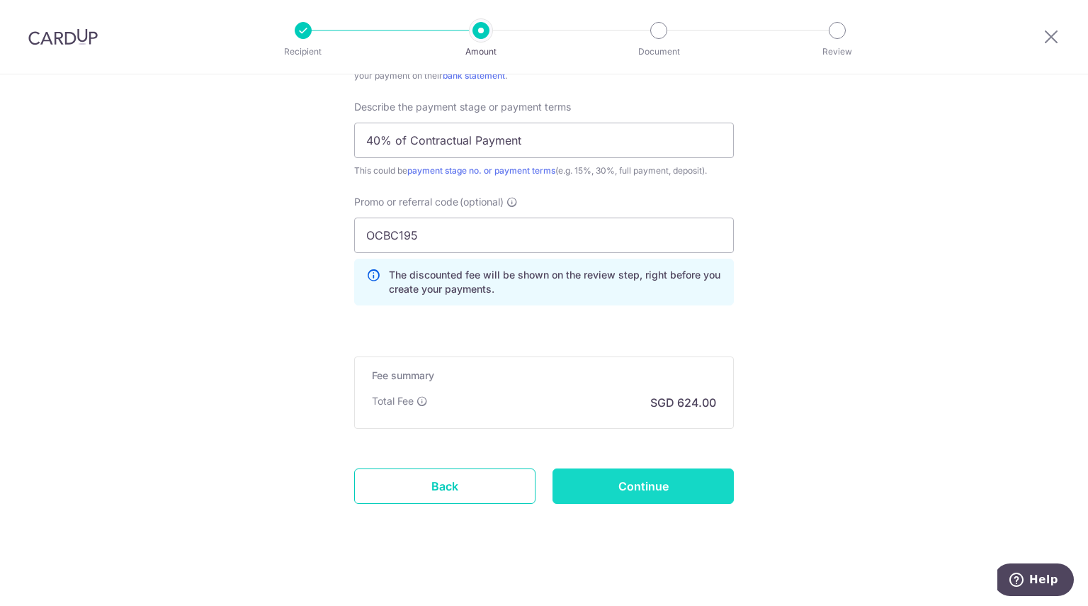
type input "Invoice No 3518 | 3519 | 3520"
click at [634, 480] on input "Continue" at bounding box center [643, 485] width 181 height 35
type input "Create Schedule"
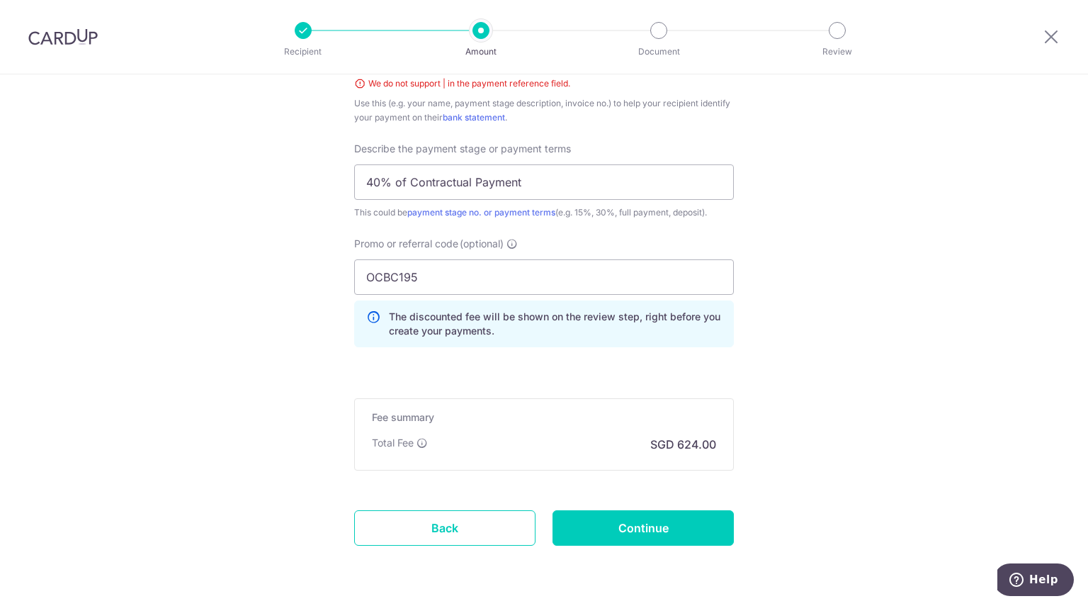
scroll to position [657, 0]
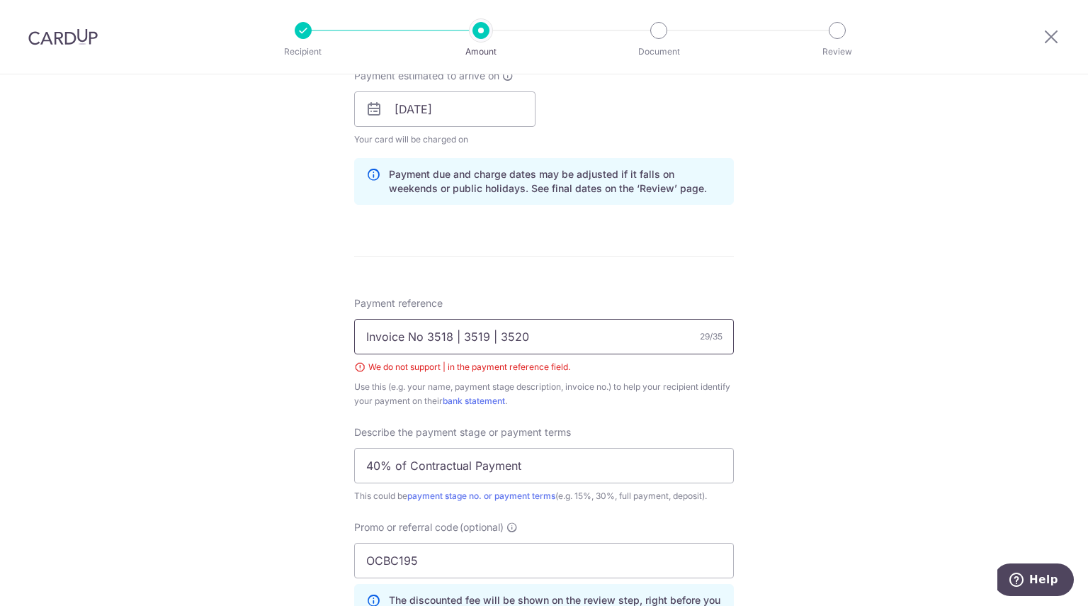
click at [457, 332] on input "Invoice No 3518 | 3519 | 3520" at bounding box center [544, 336] width 380 height 35
type input "Invoice No 3518 3519 3520"
click at [866, 382] on div "Tell us more about your payment Enter payment amount SGD 24,000.00 24000.00 Sel…" at bounding box center [544, 176] width 1088 height 1518
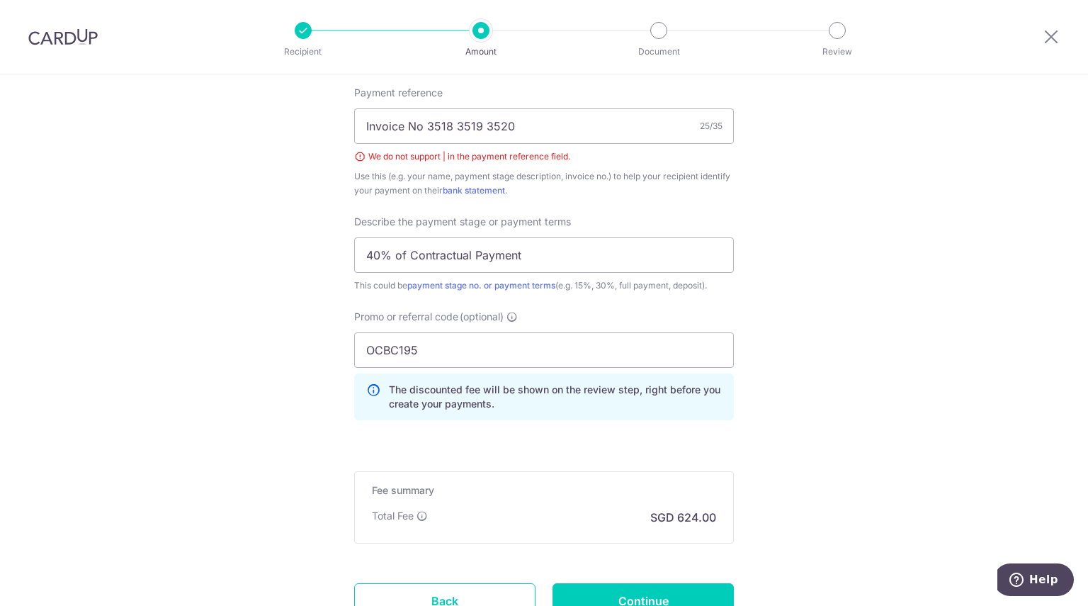
scroll to position [941, 0]
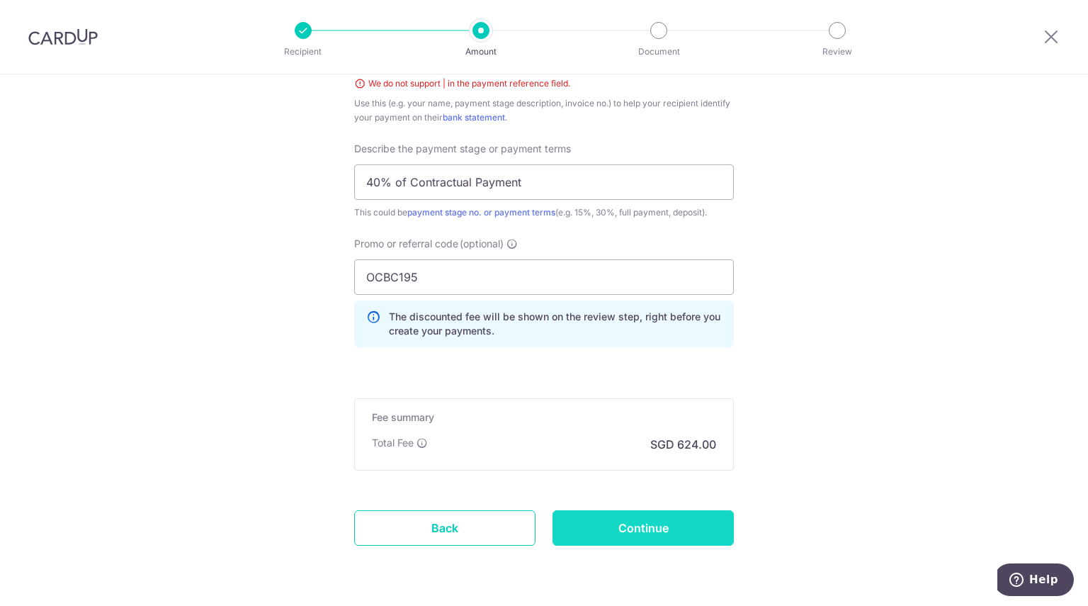
click at [646, 528] on input "Continue" at bounding box center [643, 527] width 181 height 35
type input "Create Schedule"
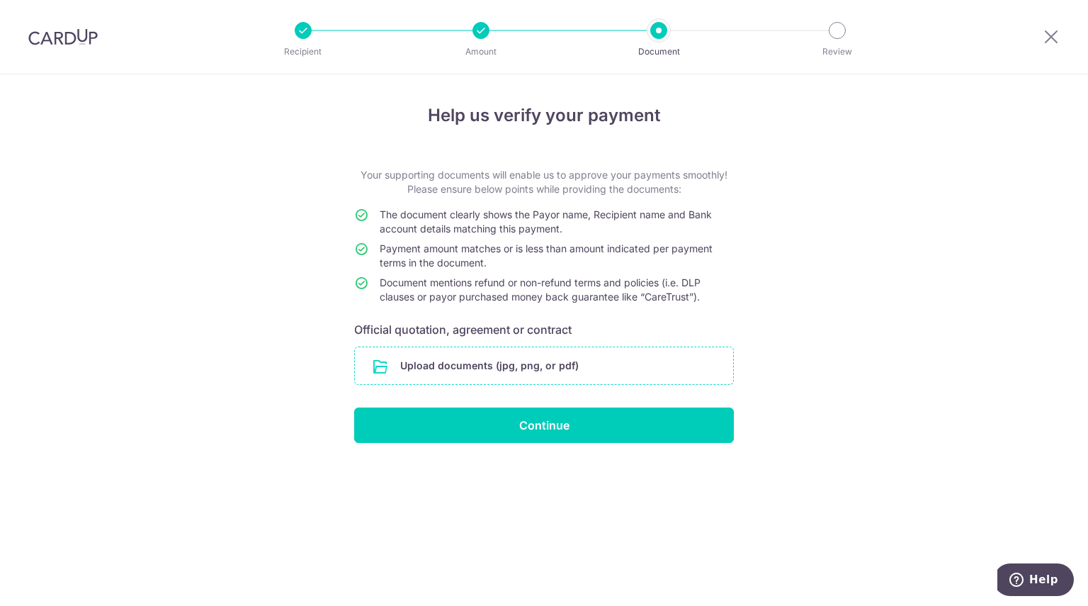
click at [516, 373] on input "file" at bounding box center [544, 365] width 378 height 37
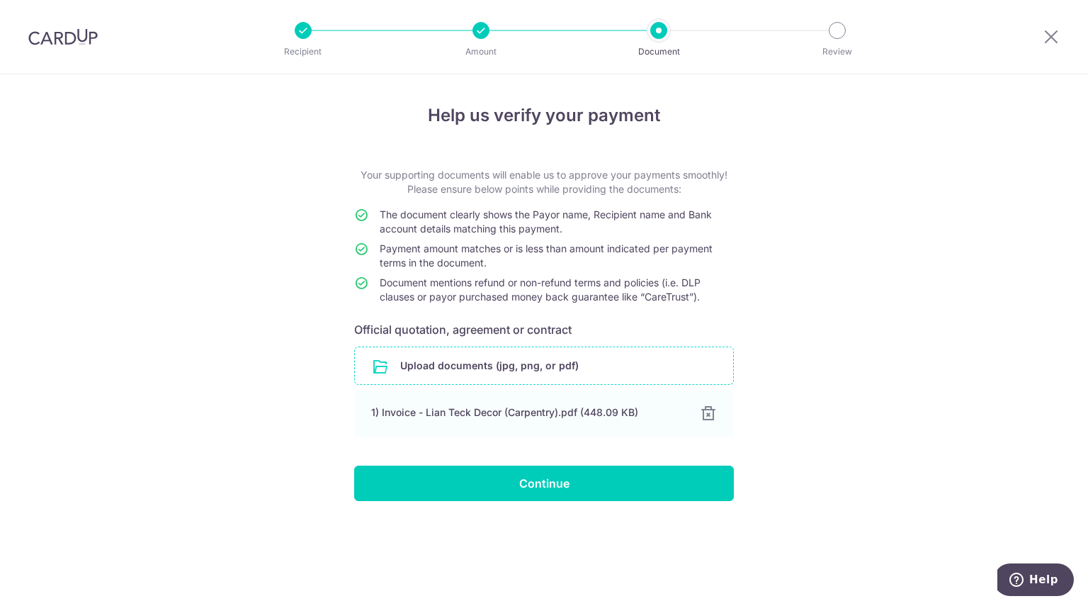
click at [912, 321] on div "Help us verify your payment Your supporting documents will enable us to approve…" at bounding box center [544, 339] width 1088 height 531
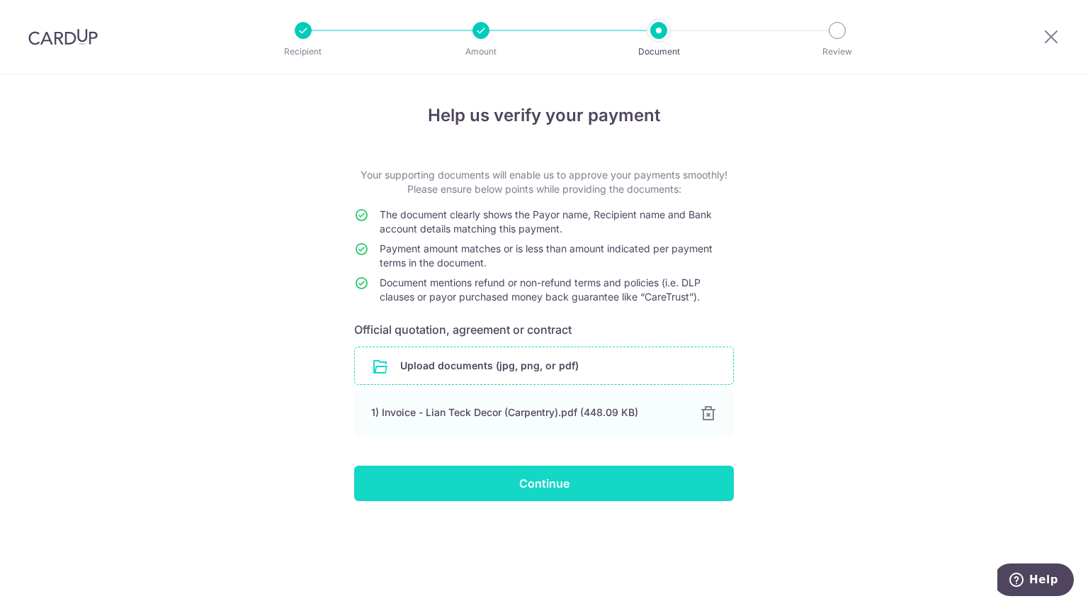
click at [554, 485] on input "Continue" at bounding box center [544, 482] width 380 height 35
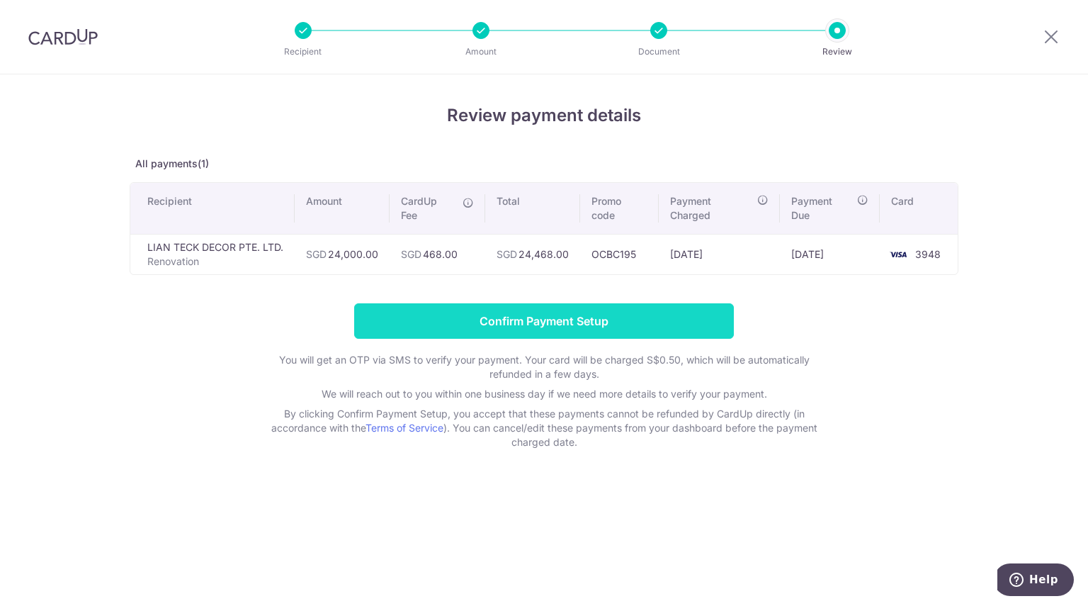
click at [564, 322] on input "Confirm Payment Setup" at bounding box center [544, 320] width 380 height 35
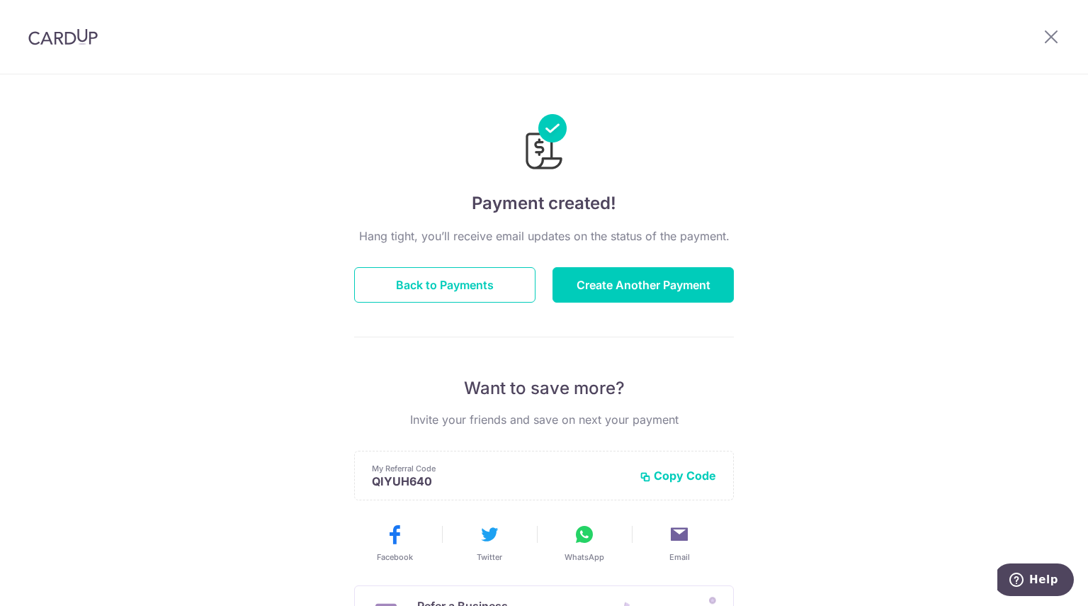
click at [920, 284] on div "Payment created! Hang tight, you’ll receive email updates on the status of the …" at bounding box center [544, 452] width 1088 height 757
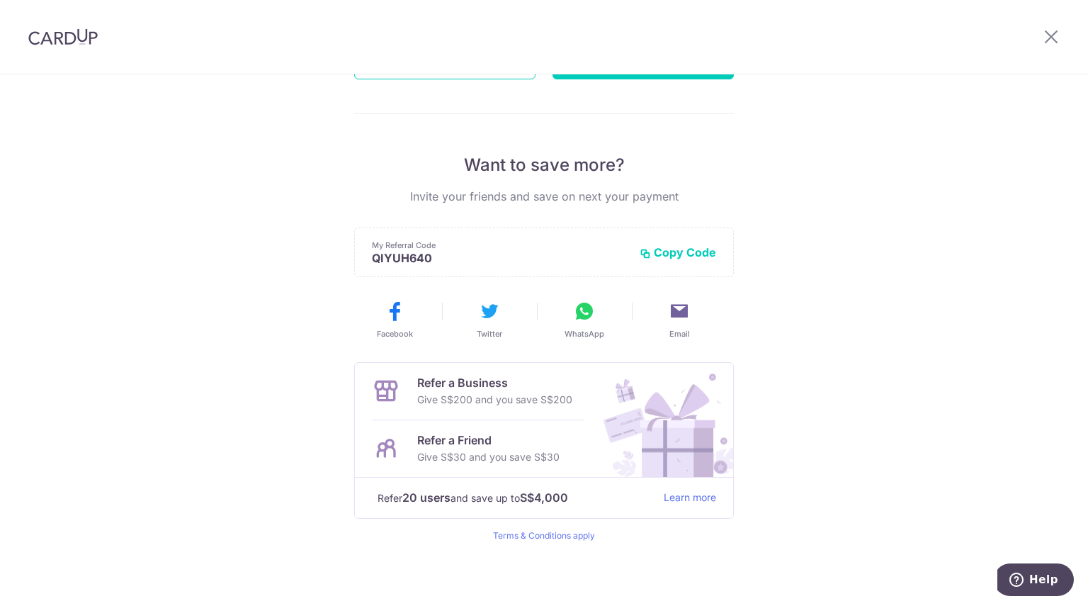
click at [977, 413] on div "Payment created! Hang tight, you’ll receive email updates on the status of the …" at bounding box center [544, 229] width 1088 height 757
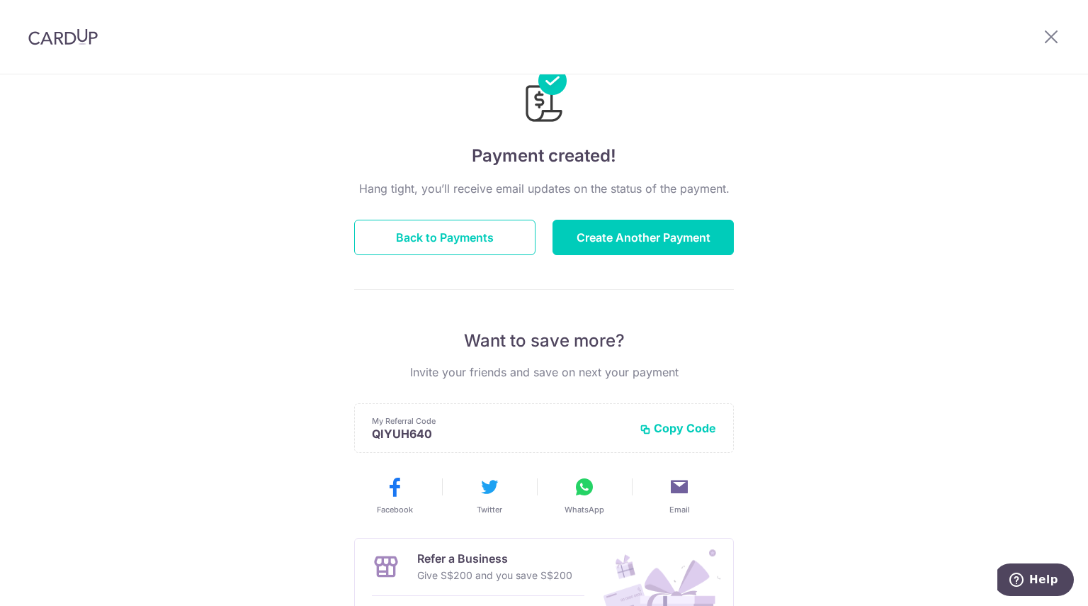
scroll to position [0, 0]
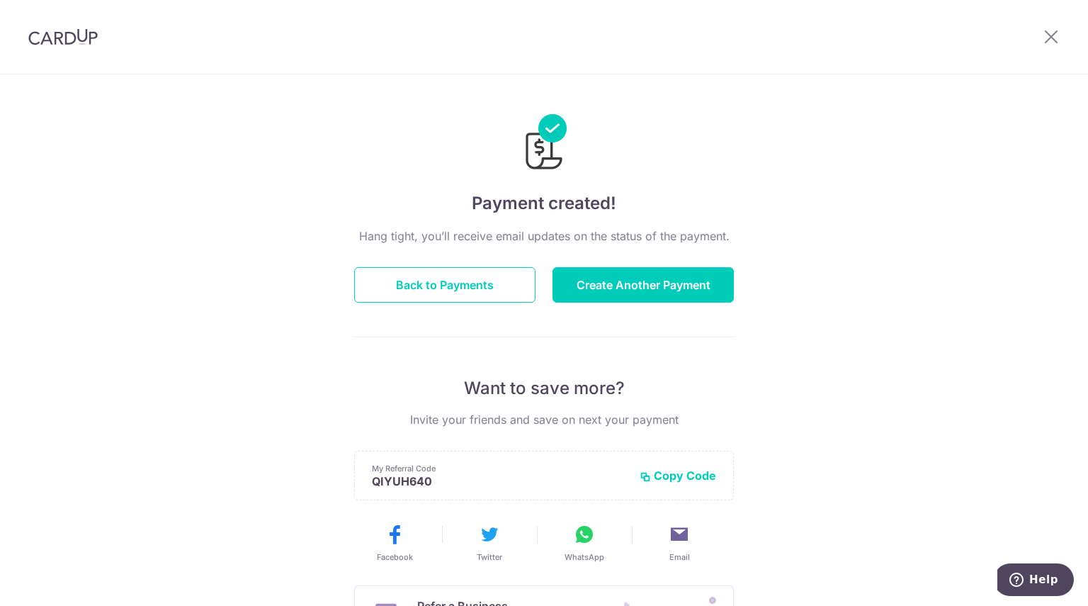
drag, startPoint x: 1019, startPoint y: 365, endPoint x: 1000, endPoint y: 365, distance: 18.4
click at [1007, 365] on div "Payment created! Hang tight, you’ll receive email updates on the status of the …" at bounding box center [544, 452] width 1088 height 757
click at [1053, 38] on icon at bounding box center [1051, 37] width 17 height 18
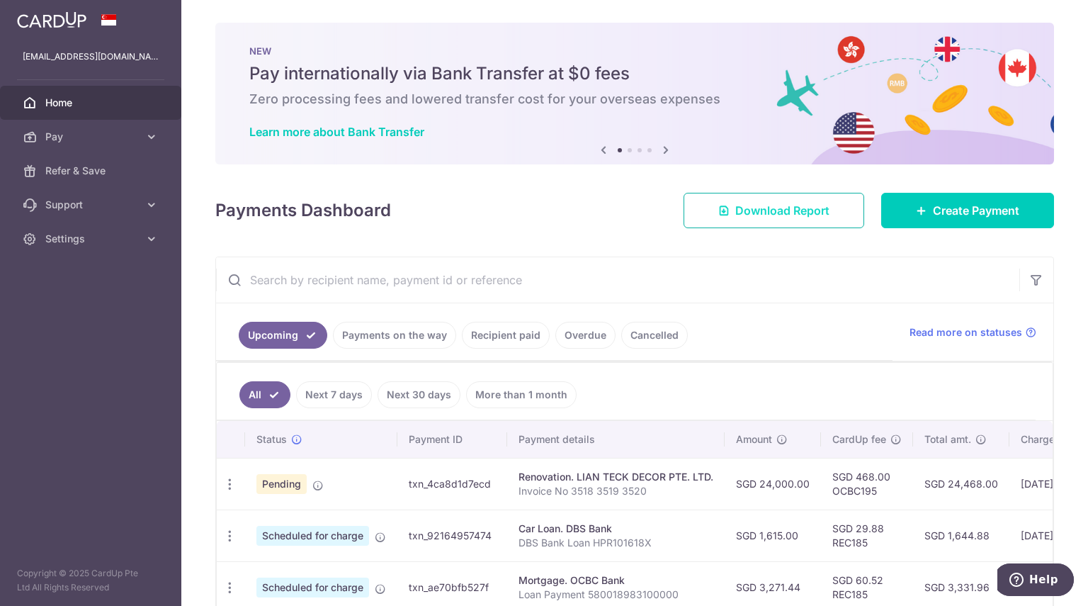
click at [792, 215] on span "Download Report" at bounding box center [782, 210] width 94 height 17
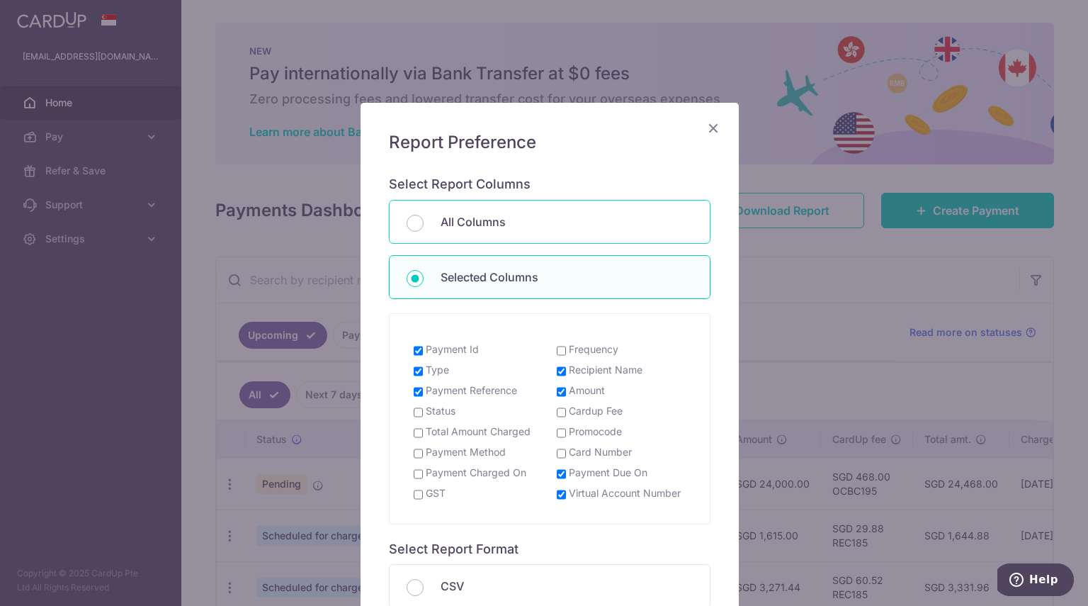
click at [460, 215] on p "All Columns" at bounding box center [567, 221] width 252 height 17
click at [424, 215] on input "All Columns" at bounding box center [415, 223] width 17 height 17
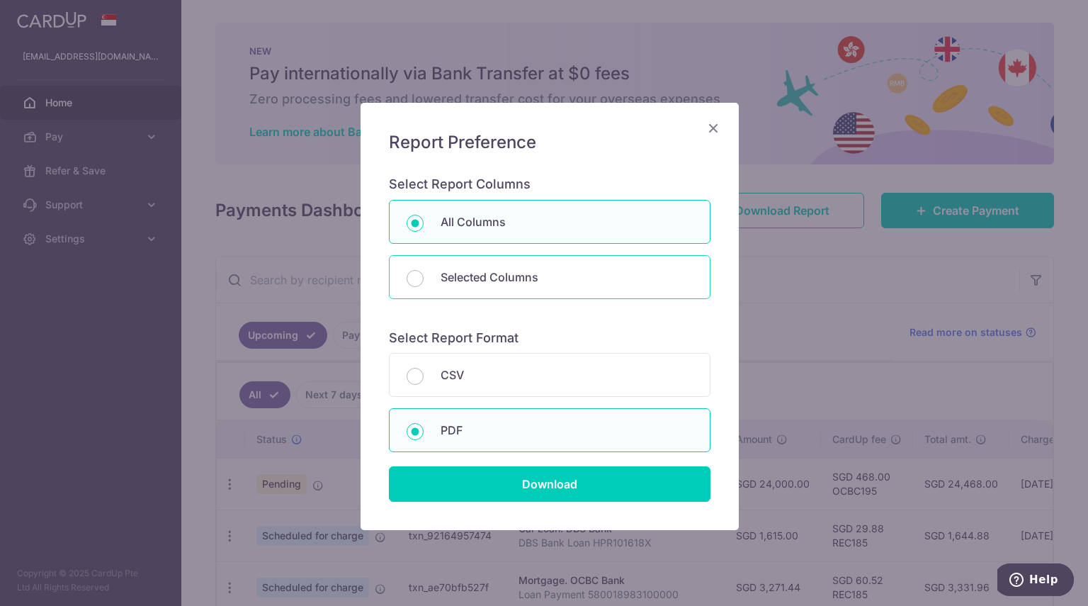
click at [488, 271] on p "Selected Columns" at bounding box center [567, 277] width 252 height 17
click at [424, 271] on input "Selected Columns" at bounding box center [415, 278] width 17 height 17
radio input "false"
radio input "true"
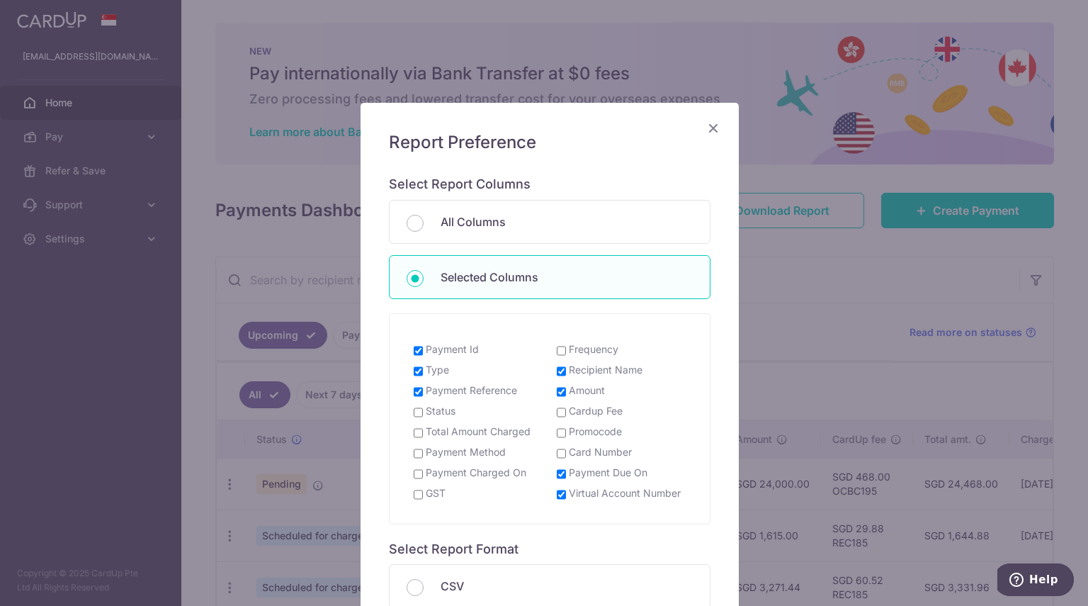
click at [708, 125] on icon "Close" at bounding box center [713, 128] width 17 height 18
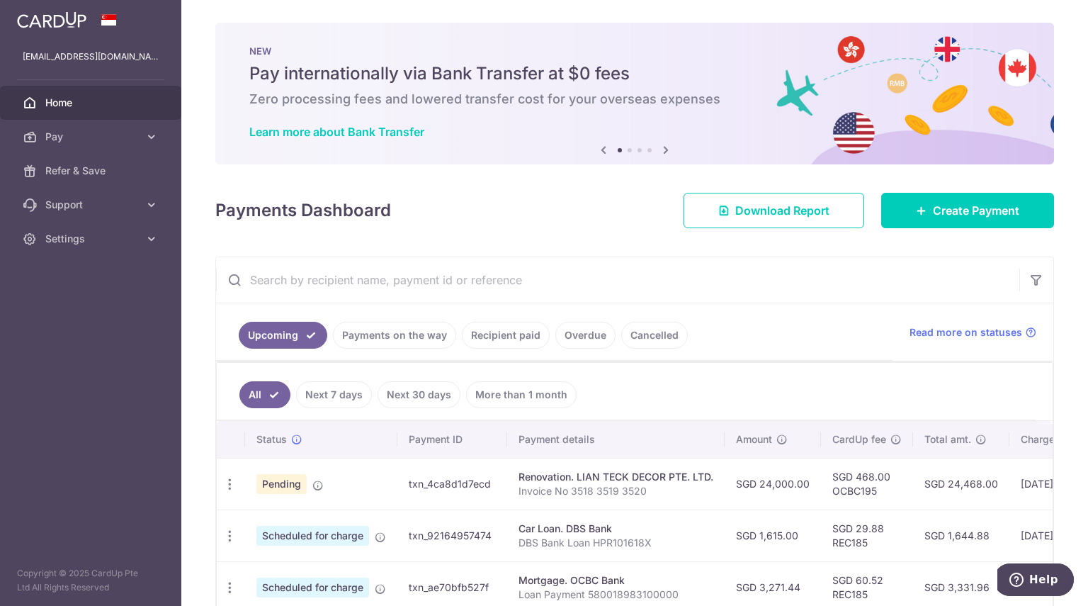
click at [774, 331] on ul "Upcoming Payments on the way Recipient paid Overdue Cancelled" at bounding box center [554, 331] width 677 height 57
click at [65, 114] on link "Home" at bounding box center [90, 103] width 181 height 34
